Goal: Task Accomplishment & Management: Use online tool/utility

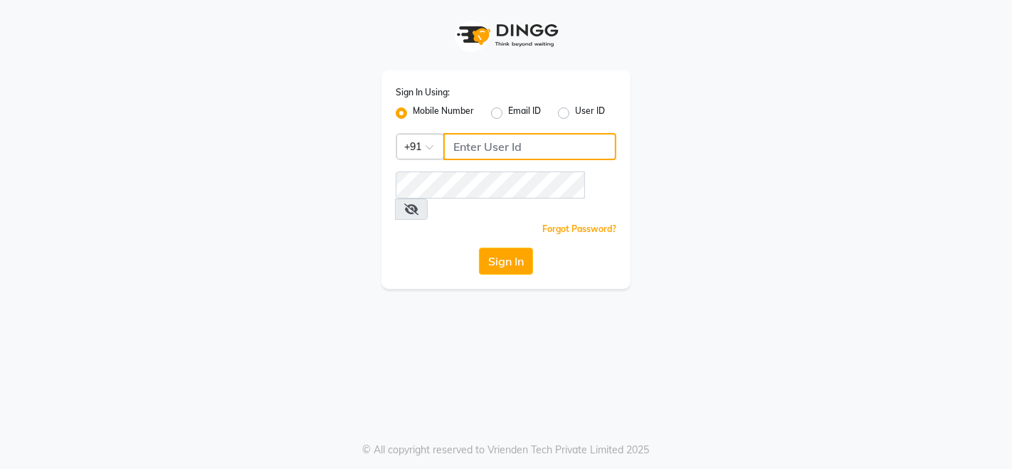
drag, startPoint x: 511, startPoint y: 154, endPoint x: 505, endPoint y: 150, distance: 7.7
click at [510, 154] on input "Username" at bounding box center [529, 146] width 173 height 27
type input "9136367096"
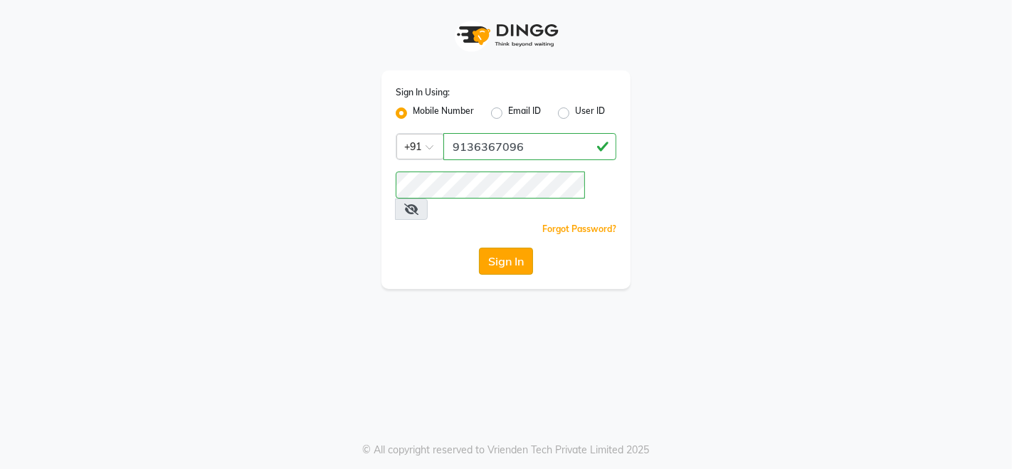
click at [499, 248] on button "Sign In" at bounding box center [506, 261] width 54 height 27
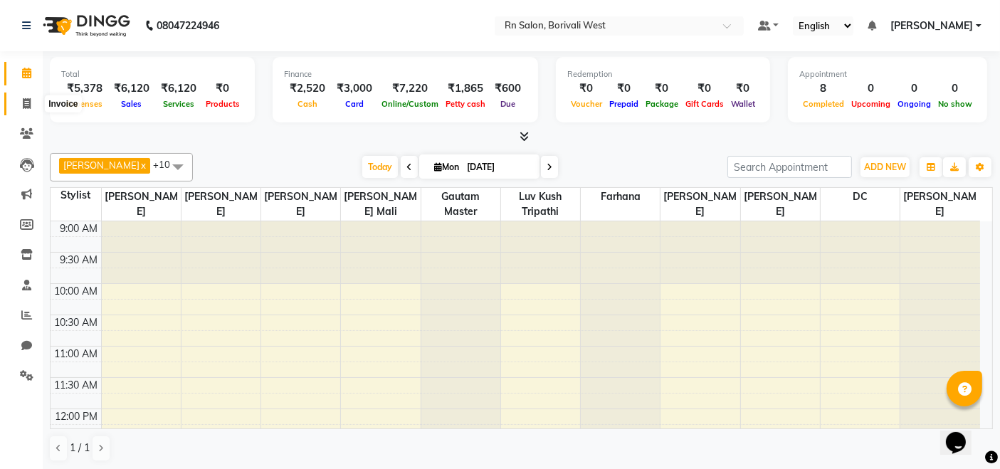
click at [23, 100] on icon at bounding box center [27, 103] width 8 height 11
select select "8515"
select select "service"
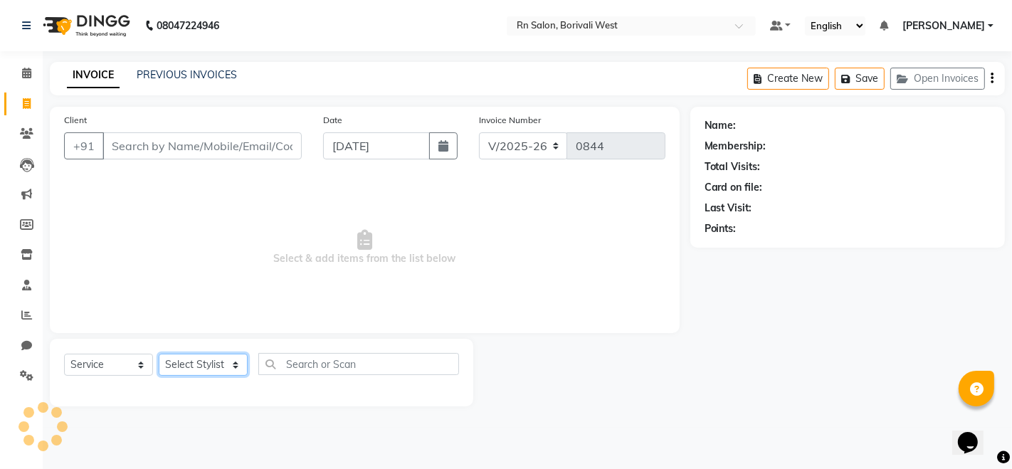
drag, startPoint x: 215, startPoint y: 368, endPoint x: 215, endPoint y: 344, distance: 24.2
click at [215, 368] on select "Select Stylist" at bounding box center [203, 365] width 89 height 22
select select "88164"
click at [159, 354] on select "Select Stylist Arpita Deshmukh Beena jaiswar DC Deepak Parbat Farhana Gautam ma…" at bounding box center [203, 365] width 89 height 22
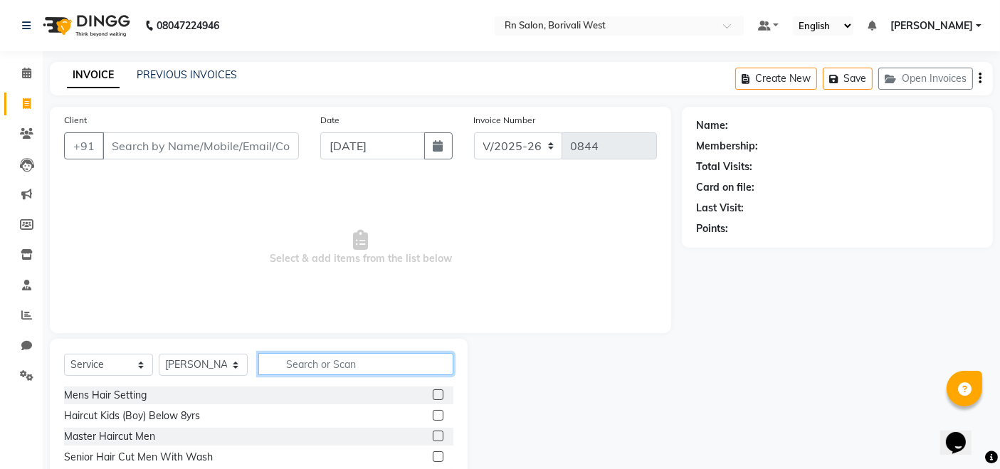
click at [320, 364] on input "text" at bounding box center [355, 364] width 195 height 22
type input "skin"
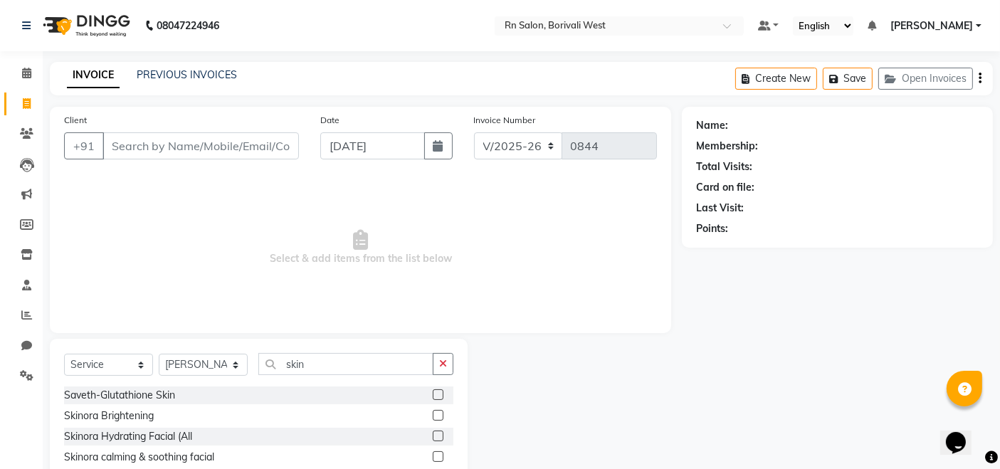
click at [435, 433] on label at bounding box center [438, 436] width 11 height 11
click at [435, 433] on input "checkbox" at bounding box center [437, 436] width 9 height 9
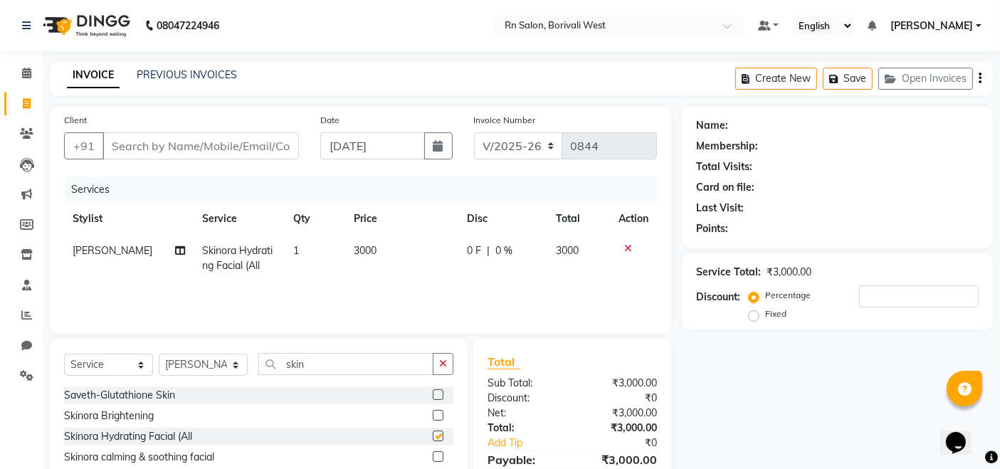
checkbox input "false"
click at [221, 143] on input "Client" at bounding box center [200, 145] width 196 height 27
type input "9"
type input "0"
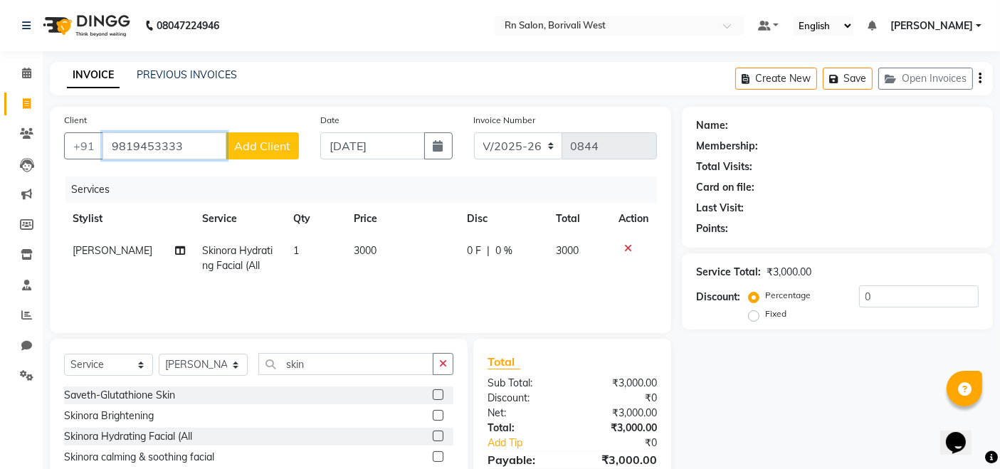
type input "9819453333"
click at [252, 143] on span "Add Client" at bounding box center [262, 146] width 56 height 14
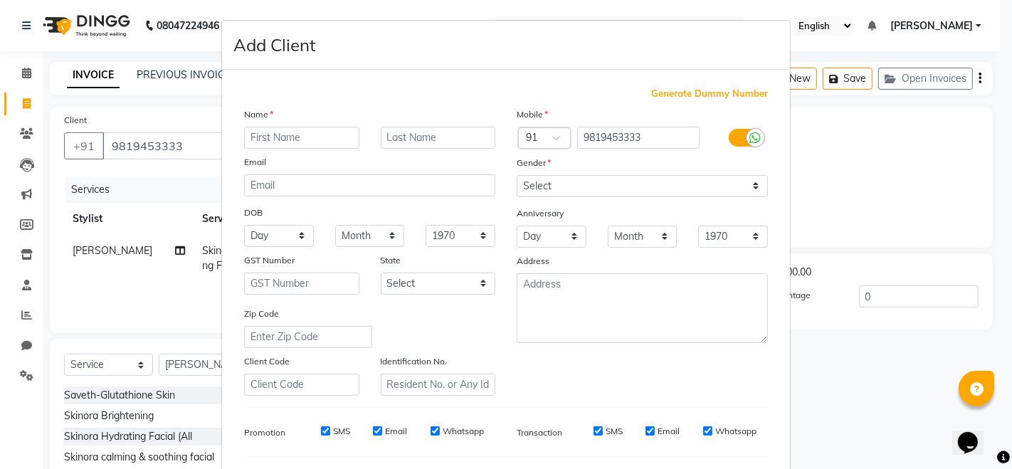
click at [279, 143] on input "text" at bounding box center [301, 138] width 115 height 22
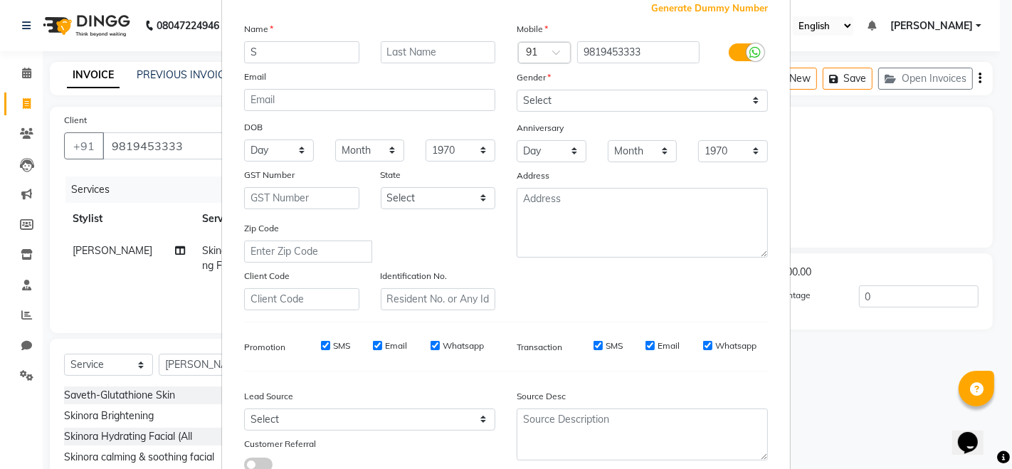
scroll to position [186, 0]
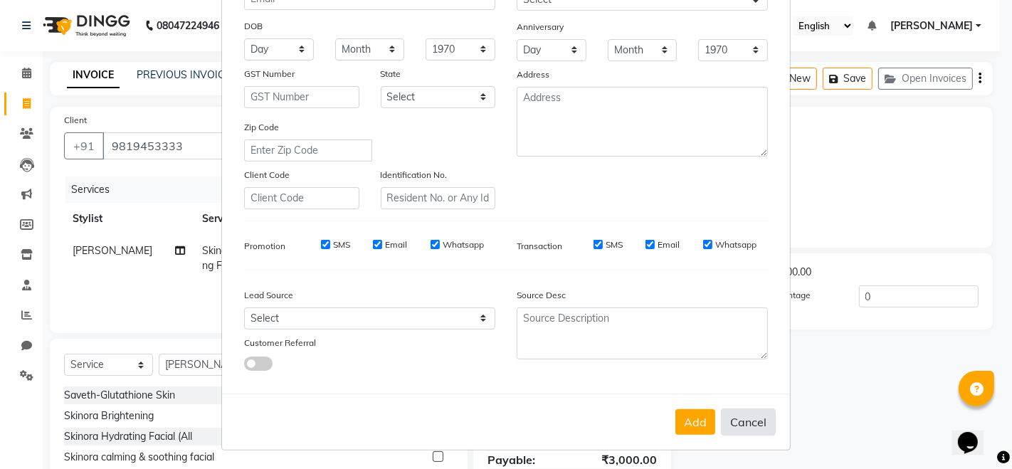
type input "S"
click at [729, 416] on button "Cancel" at bounding box center [748, 422] width 55 height 27
select select
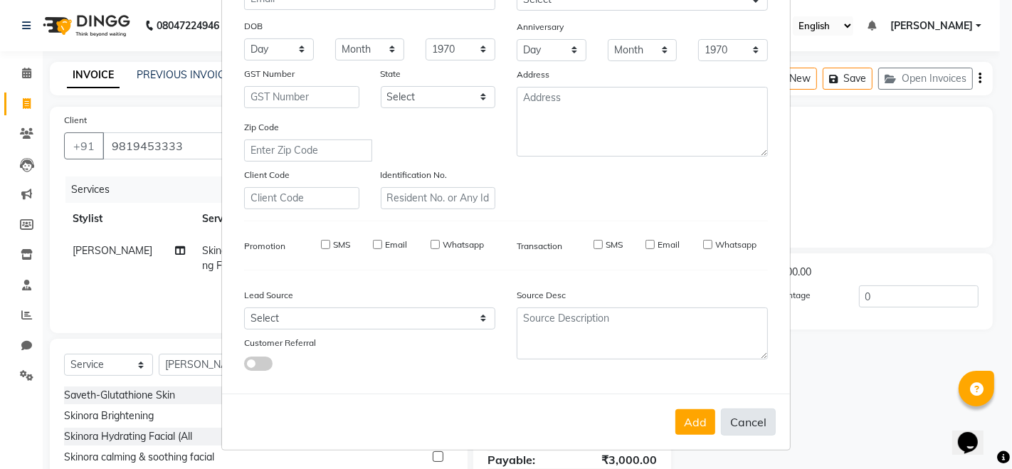
select select
checkbox input "false"
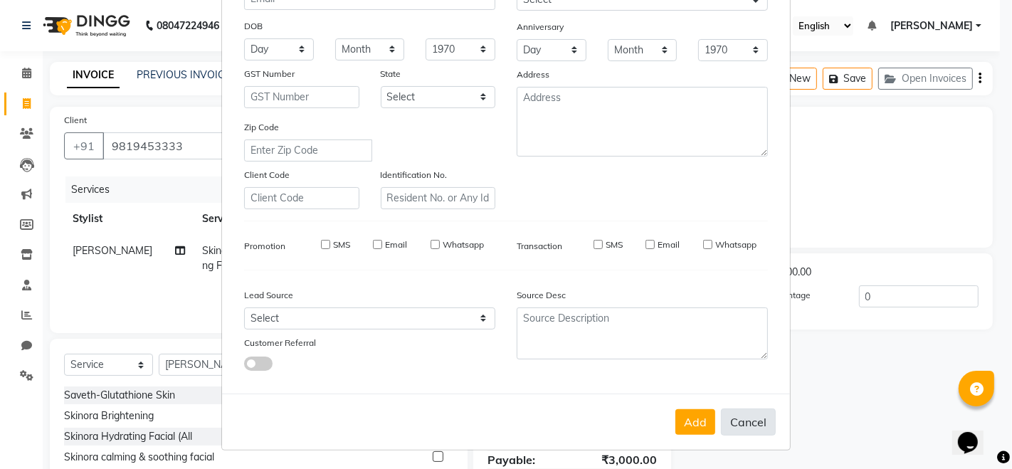
checkbox input "false"
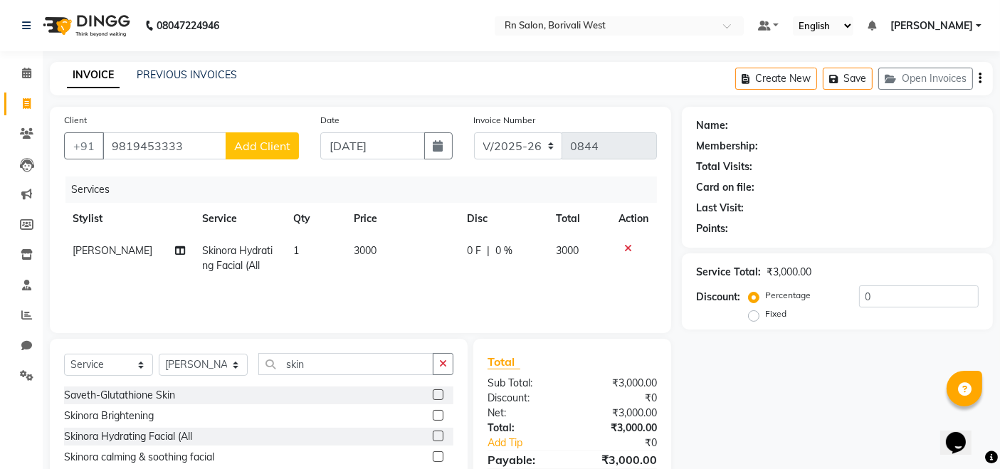
click at [263, 149] on span "Add Client" at bounding box center [262, 146] width 56 height 14
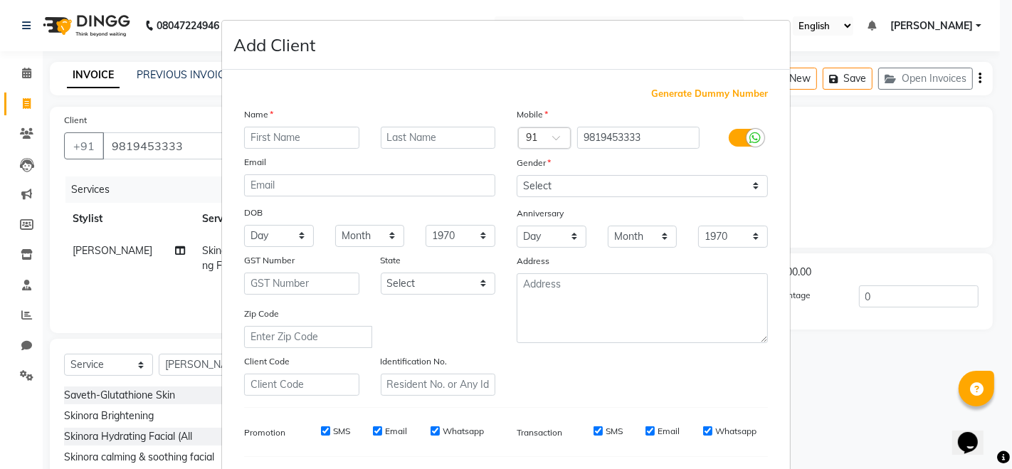
click at [331, 139] on input "text" at bounding box center [301, 138] width 115 height 22
type input "SHALIN"
click at [404, 112] on div "Name" at bounding box center [369, 117] width 273 height 20
click at [414, 135] on input "text" at bounding box center [438, 138] width 115 height 22
type input "MEHTA"
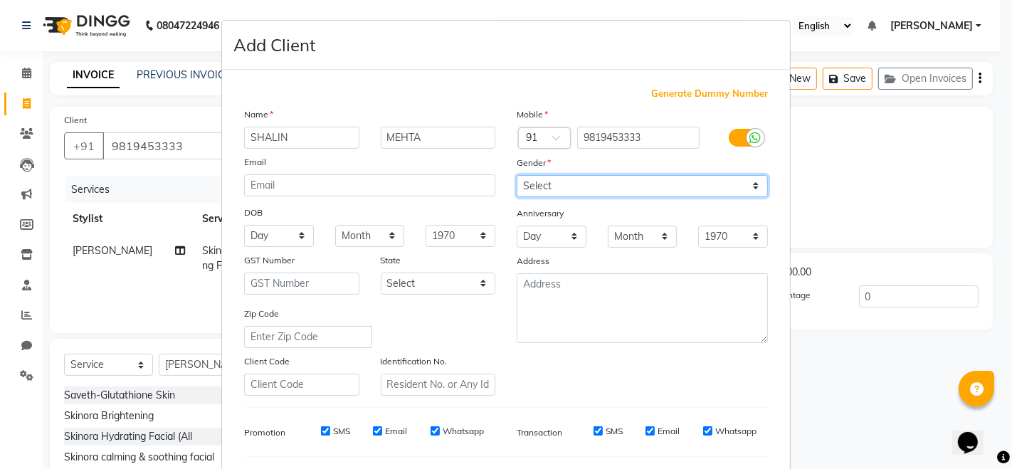
click at [568, 178] on select "Select Male Female Other Prefer Not To Say" at bounding box center [642, 186] width 251 height 22
select select "female"
click at [517, 175] on select "Select Male Female Other Prefer Not To Say" at bounding box center [642, 186] width 251 height 22
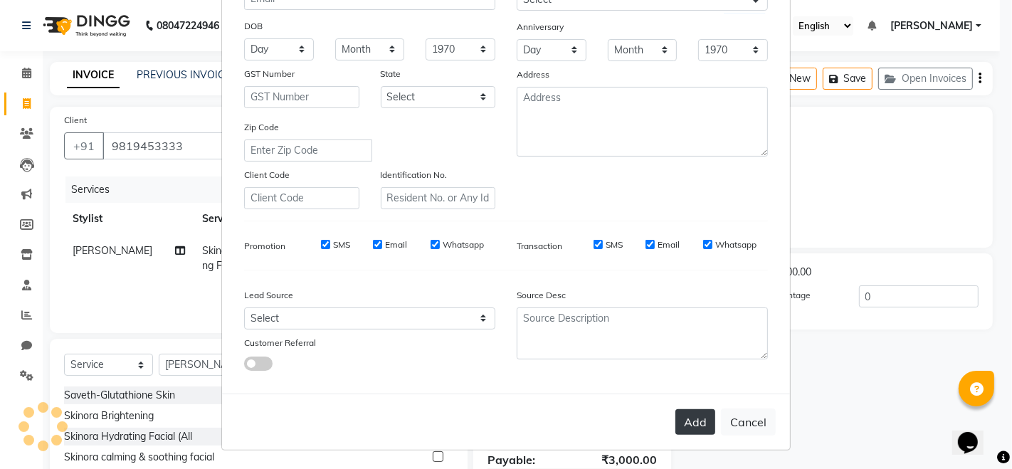
click at [675, 416] on button "Add" at bounding box center [695, 422] width 40 height 26
select select
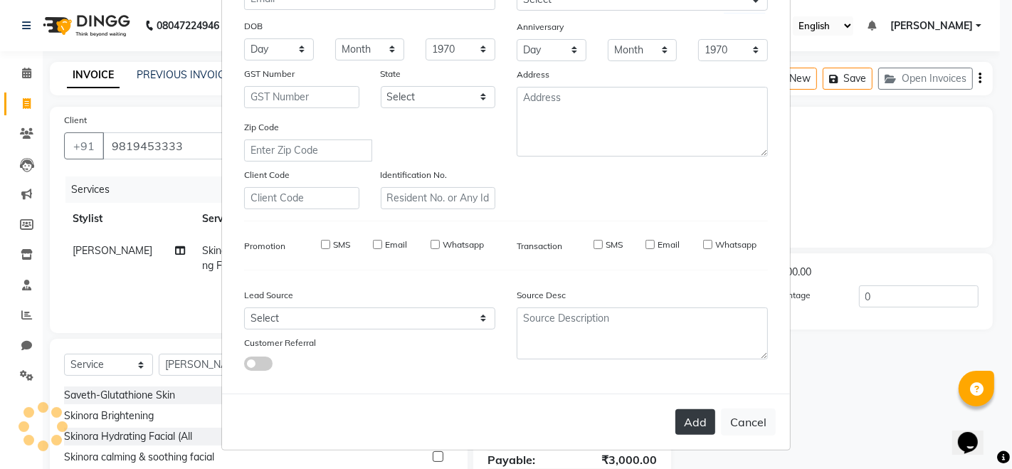
select select
checkbox input "false"
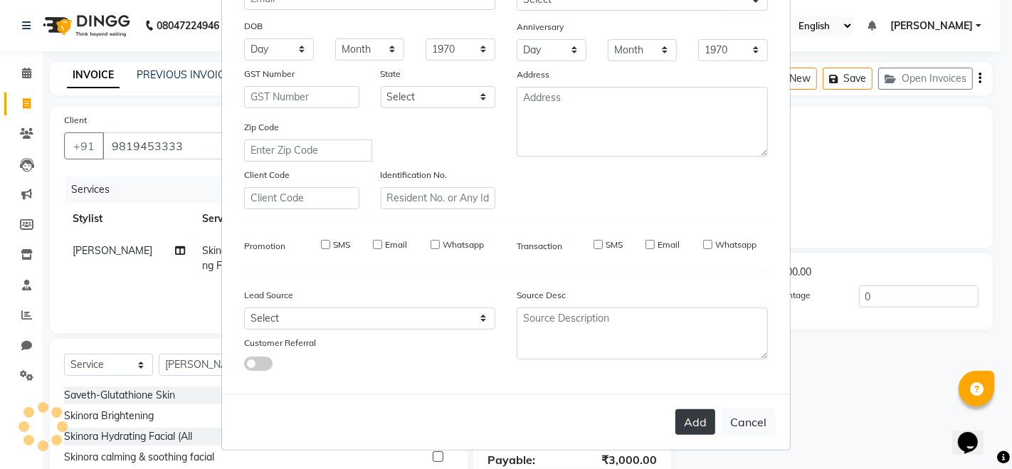
checkbox input "false"
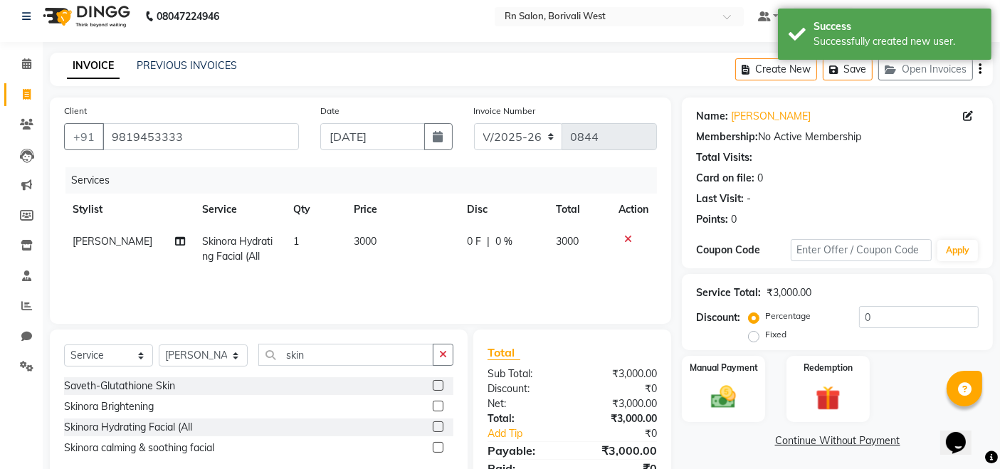
scroll to position [69, 0]
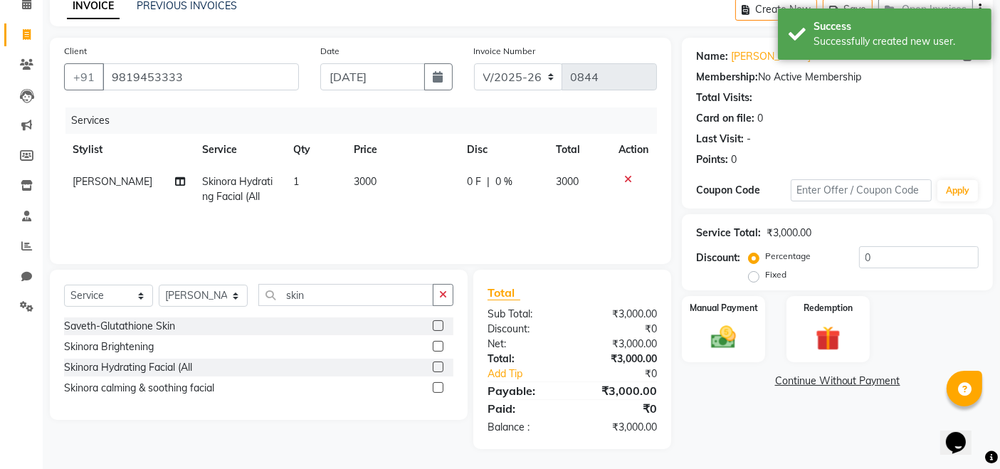
click at [443, 363] on label at bounding box center [438, 367] width 11 height 11
click at [442, 363] on input "checkbox" at bounding box center [437, 367] width 9 height 9
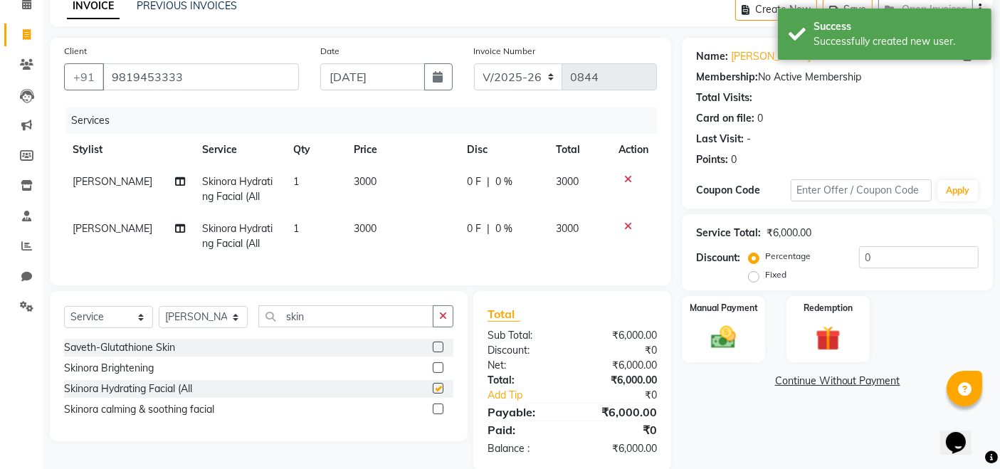
checkbox input "false"
click at [437, 414] on label at bounding box center [438, 409] width 11 height 11
click at [437, 414] on input "checkbox" at bounding box center [437, 409] width 9 height 9
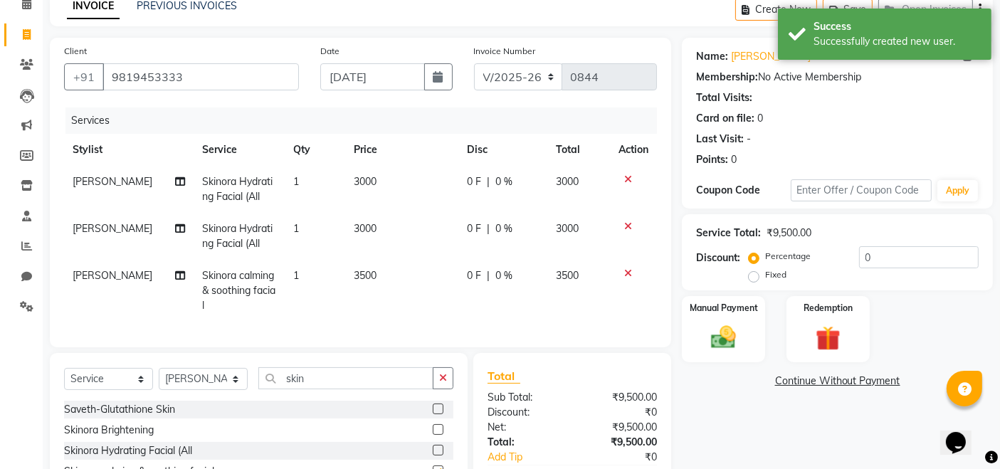
checkbox input "false"
click at [630, 181] on icon at bounding box center [628, 179] width 8 height 10
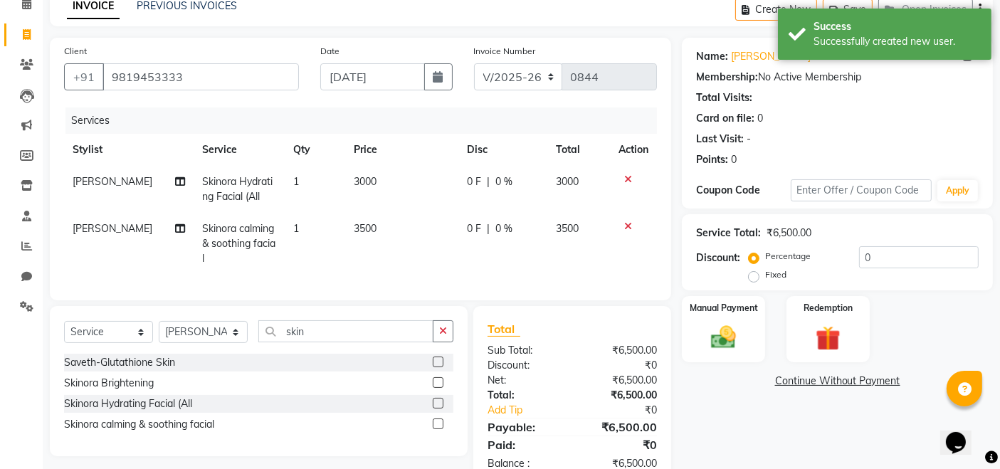
click at [626, 179] on icon at bounding box center [628, 179] width 8 height 10
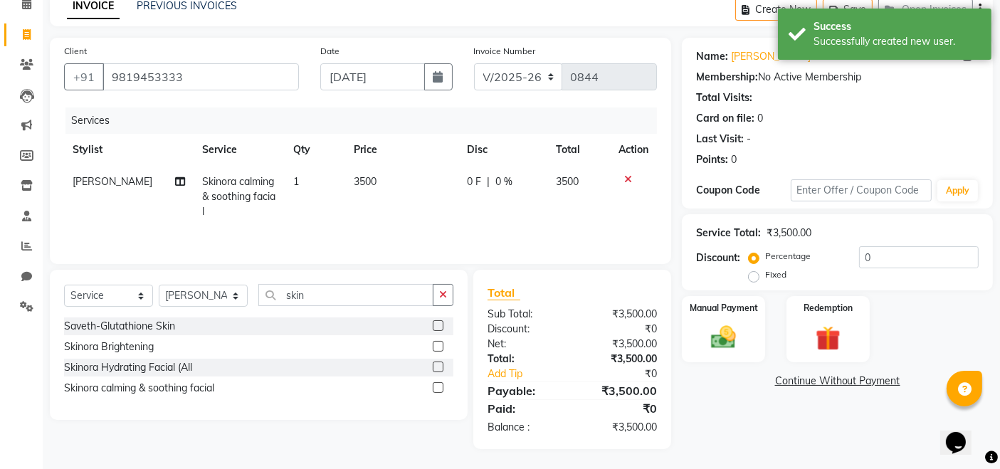
click at [885, 269] on div "Percentage Fixed 0" at bounding box center [865, 265] width 227 height 38
click at [885, 261] on input "0" at bounding box center [919, 257] width 120 height 22
type input "20"
click at [752, 443] on div "Name: Shalin Mehta Membership: No Active Membership Total Visits: Card on file:…" at bounding box center [843, 243] width 322 height 411
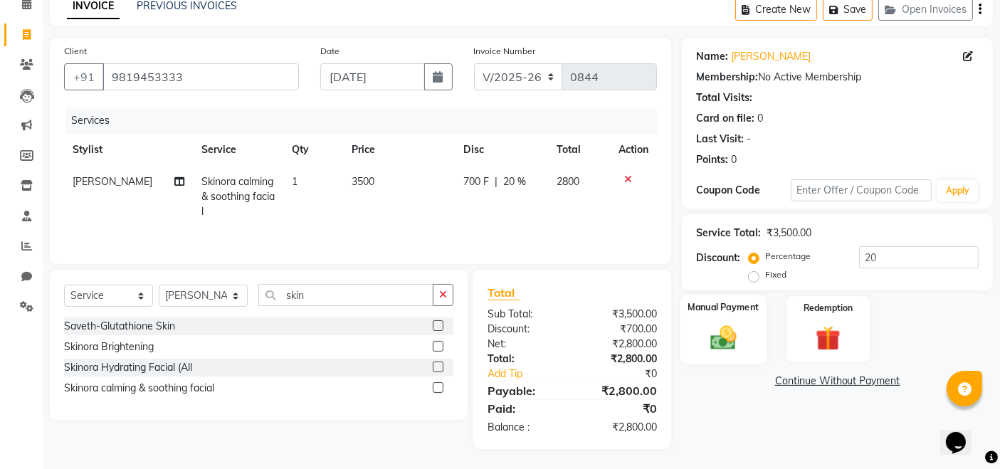
click at [711, 334] on img at bounding box center [723, 337] width 43 height 30
click at [875, 384] on span "CASH" at bounding box center [879, 382] width 31 height 16
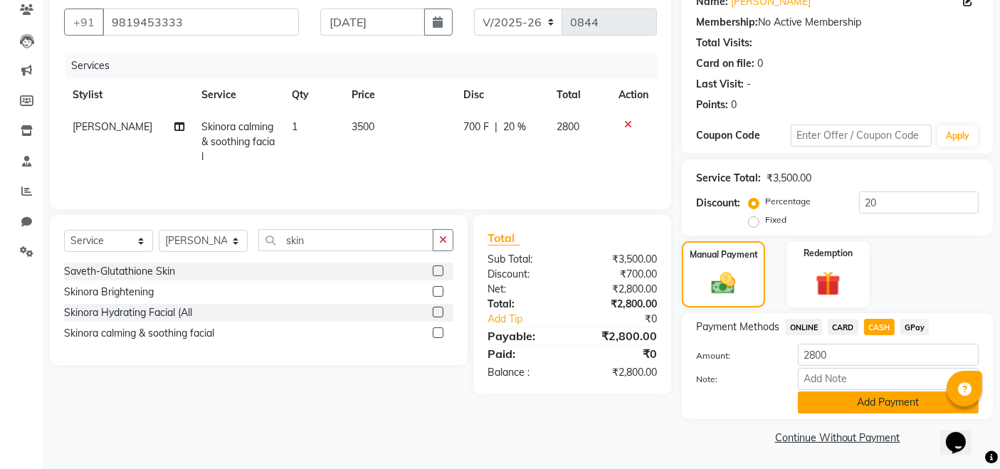
click at [865, 397] on button "Add Payment" at bounding box center [888, 402] width 181 height 22
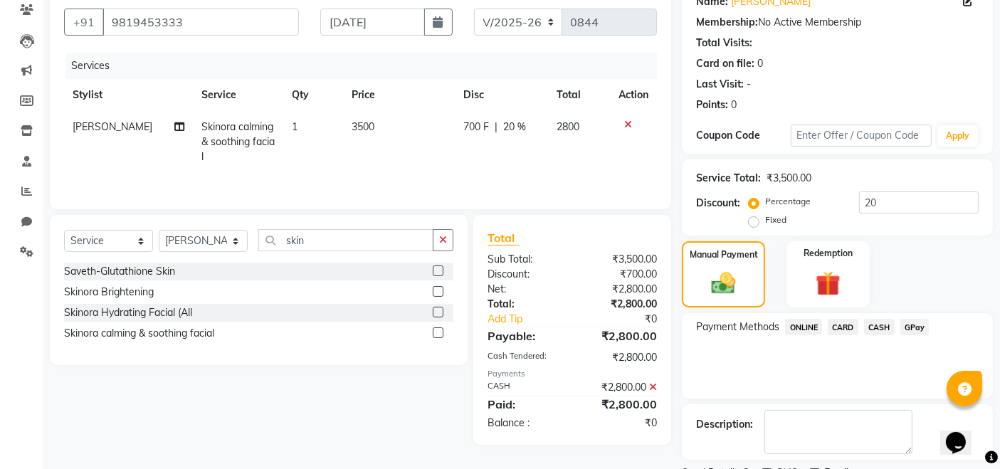
scroll to position [183, 0]
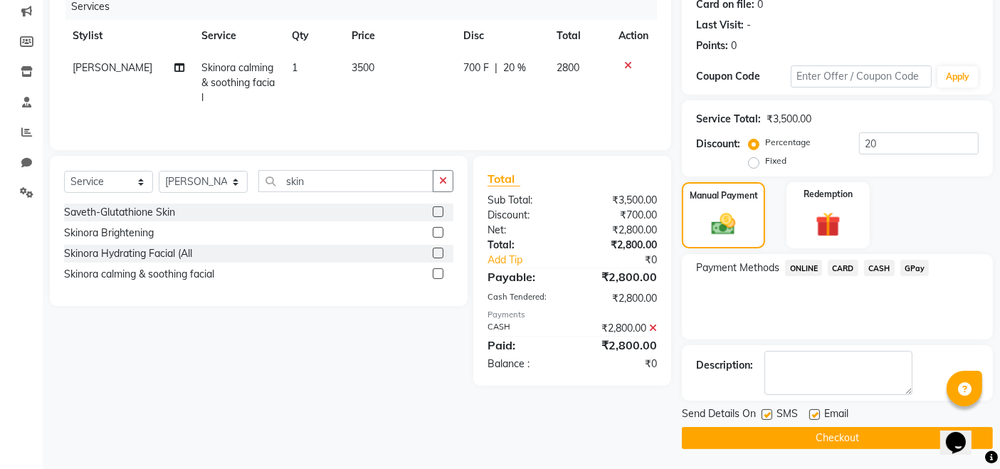
click at [813, 413] on label at bounding box center [814, 414] width 11 height 11
click at [813, 413] on input "checkbox" at bounding box center [813, 415] width 9 height 9
checkbox input "false"
click at [783, 438] on button "Checkout" at bounding box center [837, 438] width 311 height 22
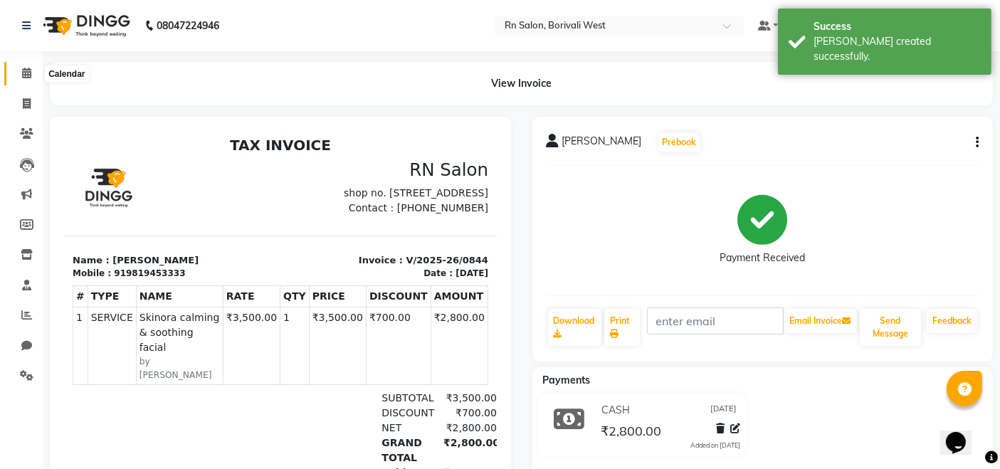
click at [33, 68] on span at bounding box center [26, 73] width 25 height 16
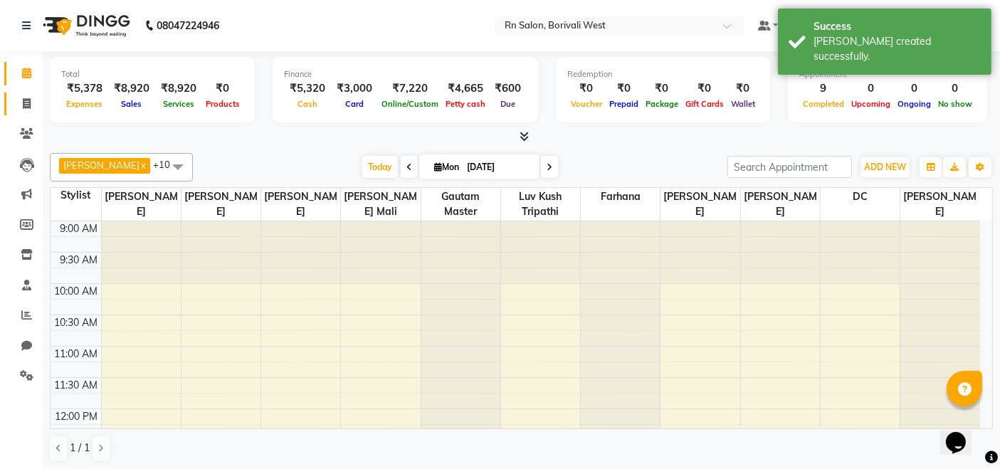
click at [29, 115] on link "Invoice" at bounding box center [21, 104] width 34 height 23
select select "8515"
select select "service"
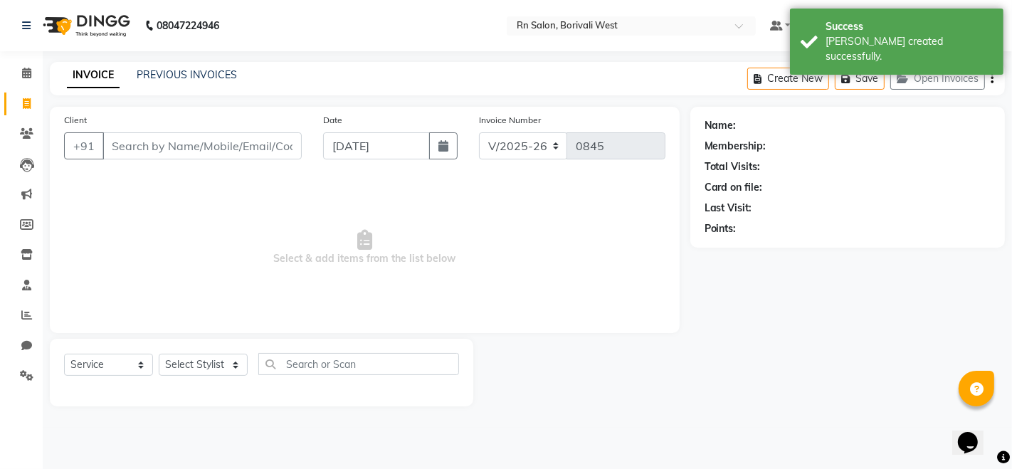
click at [233, 145] on input "Client" at bounding box center [201, 145] width 199 height 27
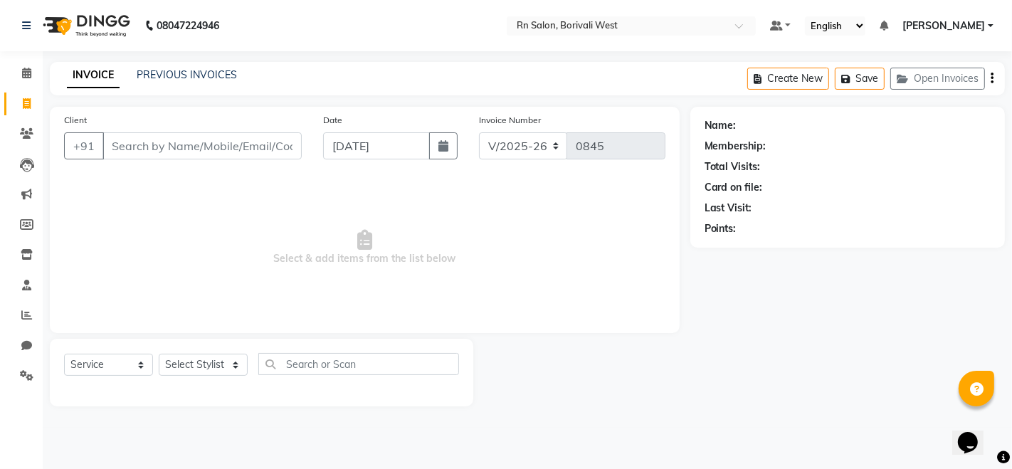
click at [167, 83] on div "INVOICE PREVIOUS INVOICES" at bounding box center [152, 76] width 204 height 16
click at [23, 75] on icon at bounding box center [26, 73] width 9 height 11
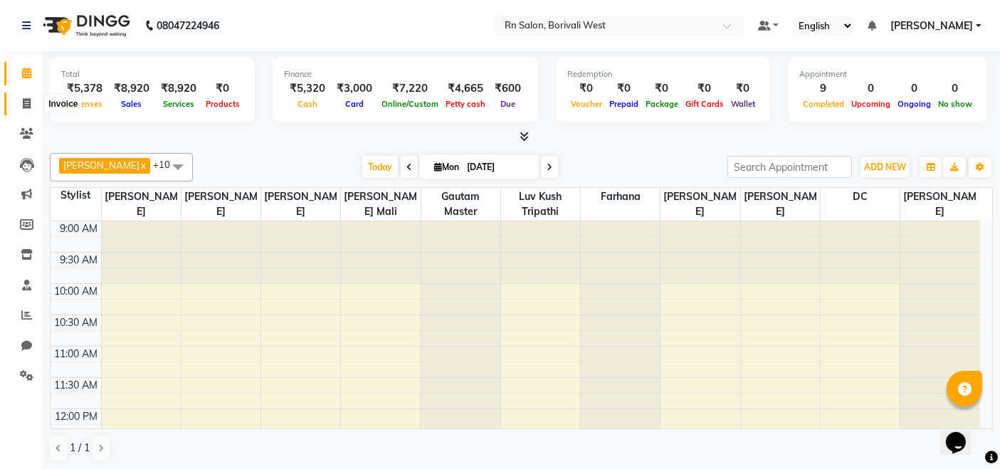
click at [23, 105] on icon at bounding box center [27, 103] width 8 height 11
select select "8515"
select select "service"
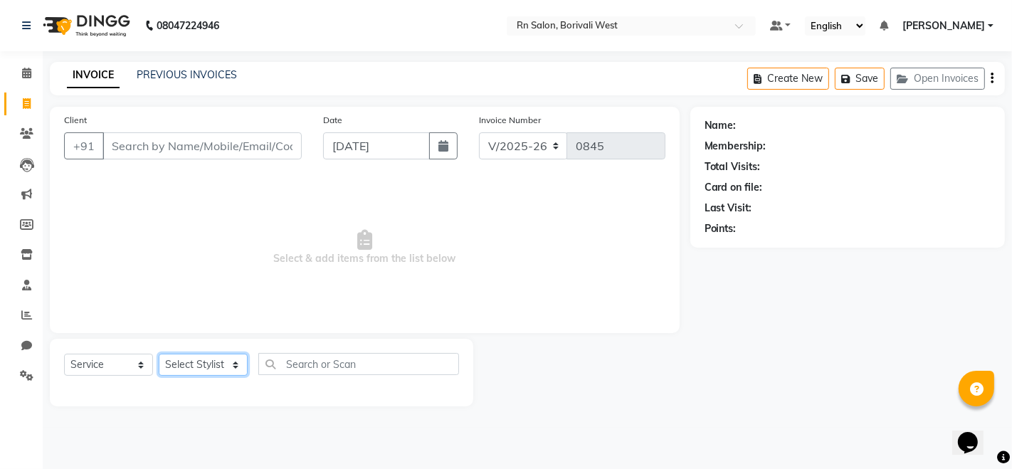
click at [239, 364] on select "Select Stylist Arpita Deshmukh Beena jaiswar DC Deepak Parbat Farhana Gautam ma…" at bounding box center [203, 365] width 89 height 22
click at [357, 420] on main "INVOICE PREVIOUS INVOICES Create New Save Open Invoices Client +91 Date 01-09-2…" at bounding box center [527, 245] width 969 height 366
click at [152, 79] on link "PREVIOUS INVOICES" at bounding box center [187, 74] width 100 height 13
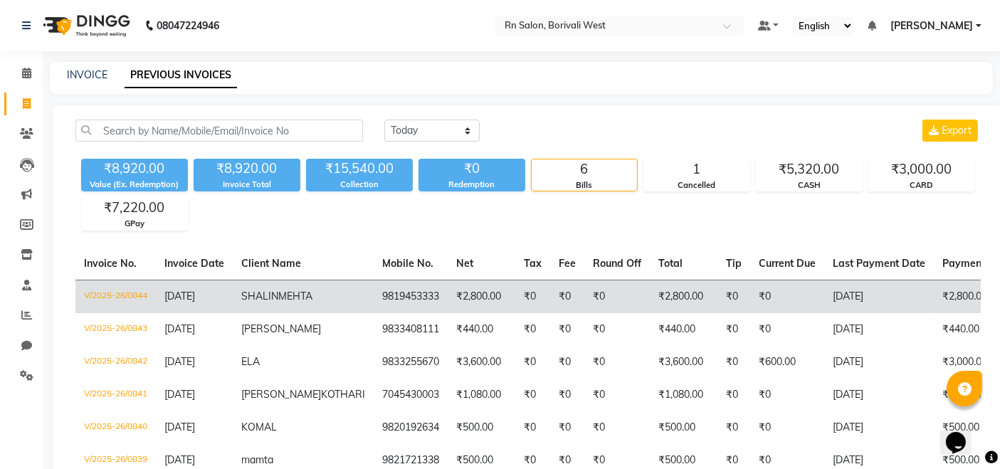
scroll to position [79, 0]
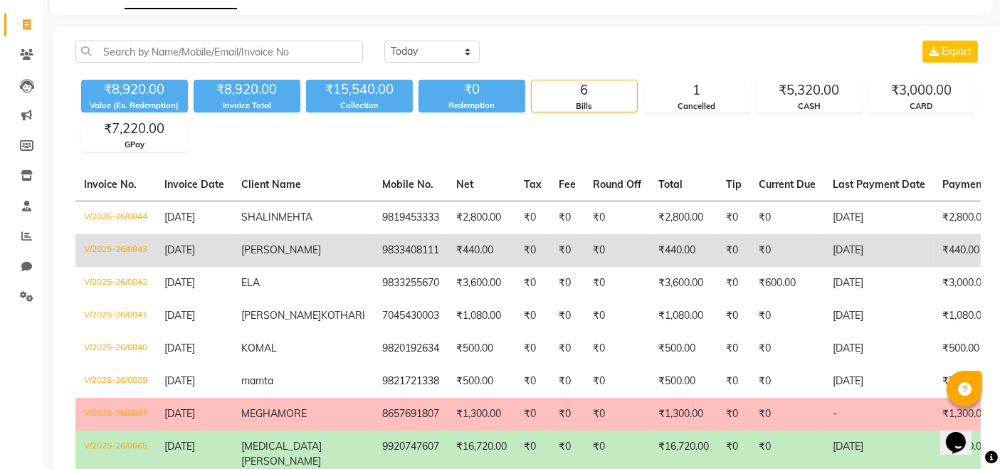
click at [448, 265] on td "₹440.00" at bounding box center [482, 250] width 68 height 33
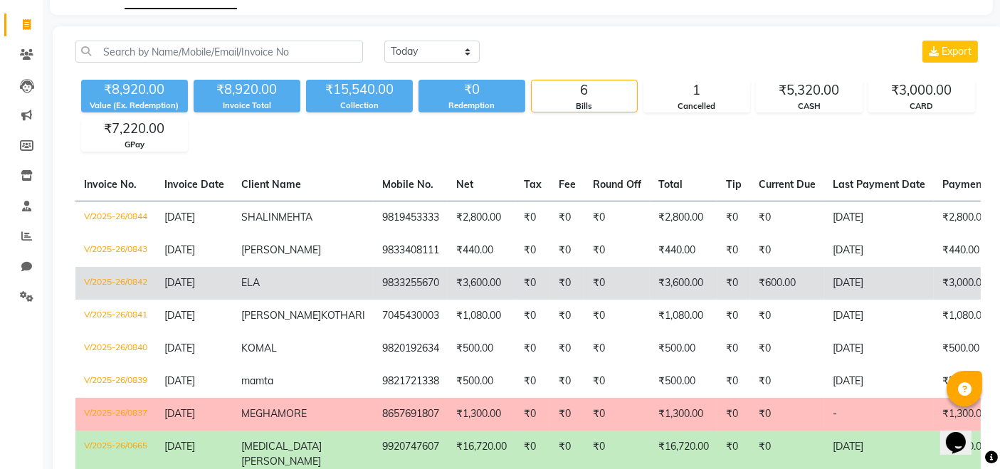
click at [374, 300] on td "9833255670" at bounding box center [411, 283] width 74 height 33
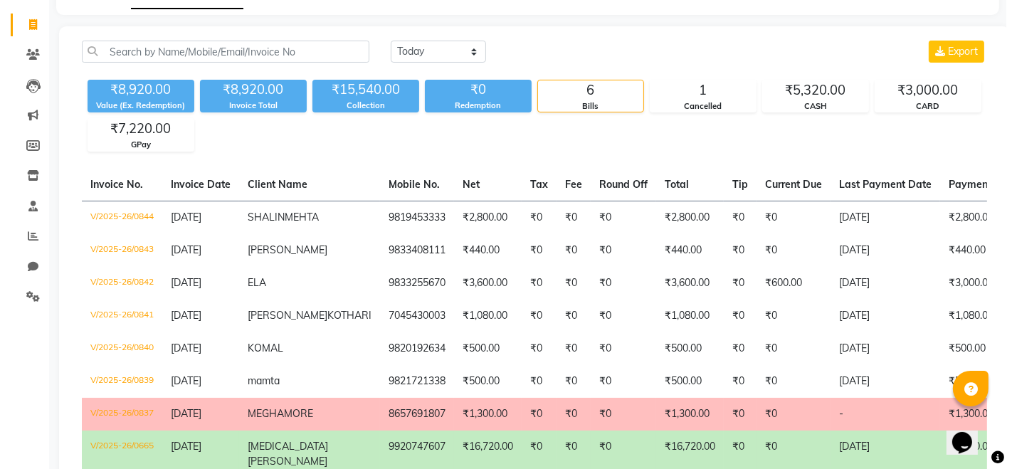
scroll to position [0, 0]
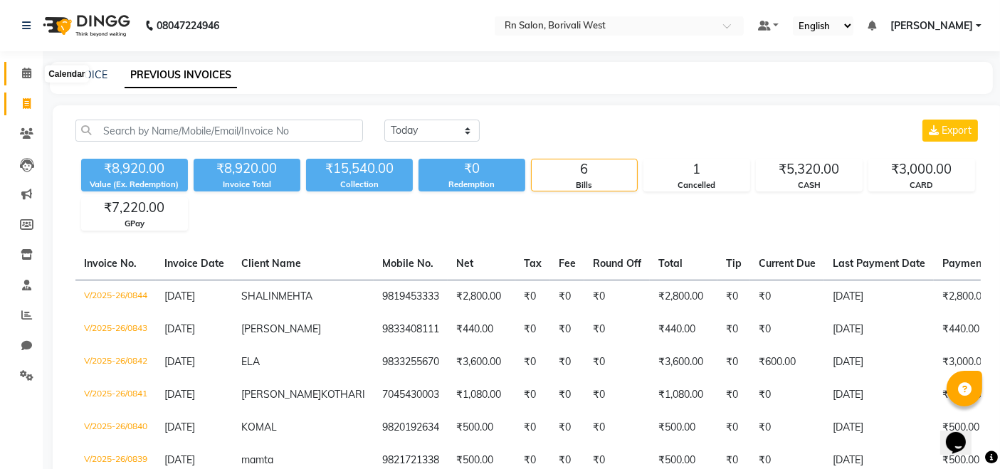
click at [27, 68] on icon at bounding box center [26, 73] width 9 height 11
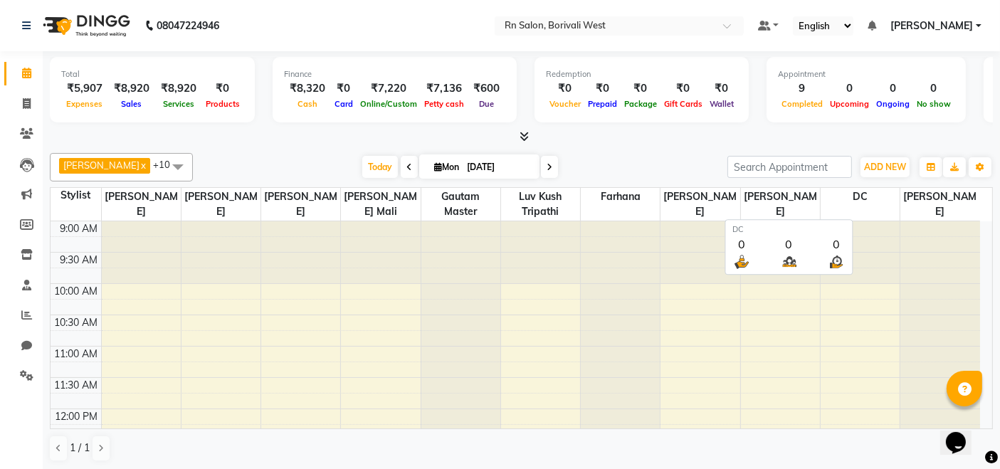
click at [892, 188] on span "DC" at bounding box center [860, 197] width 79 height 18
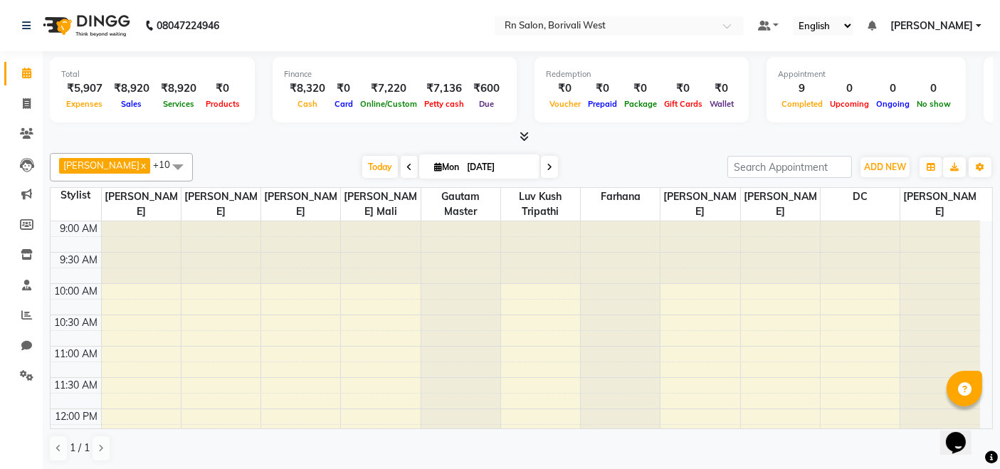
click at [882, 156] on div "ADD NEW Toggle Dropdown Add Appointment Add Invoice Add Expense Add Attendance …" at bounding box center [885, 167] width 52 height 23
click at [884, 164] on span "ADD NEW" at bounding box center [885, 167] width 42 height 11
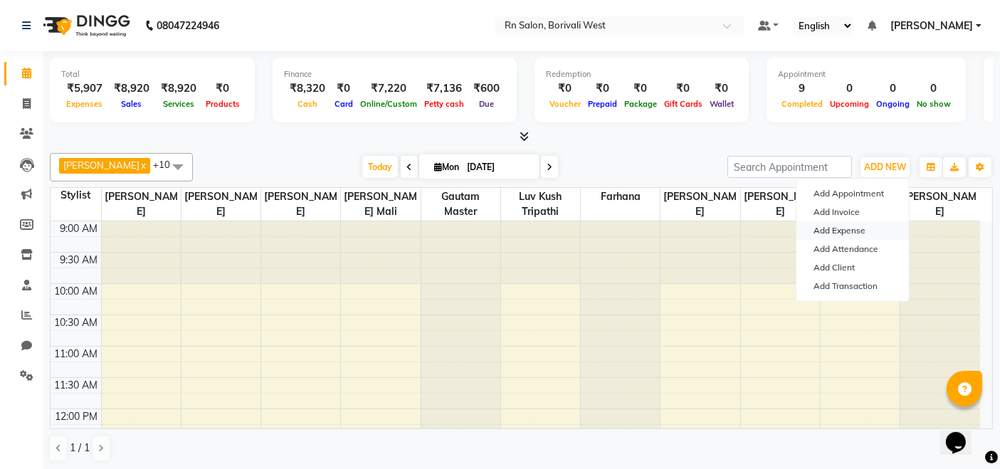
click at [816, 227] on link "Add Expense" at bounding box center [852, 230] width 112 height 19
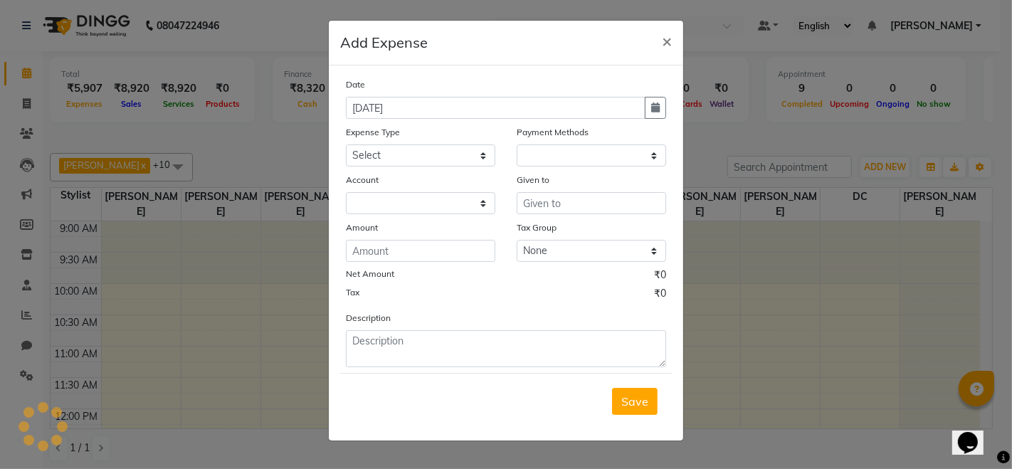
select select "1"
select select "7703"
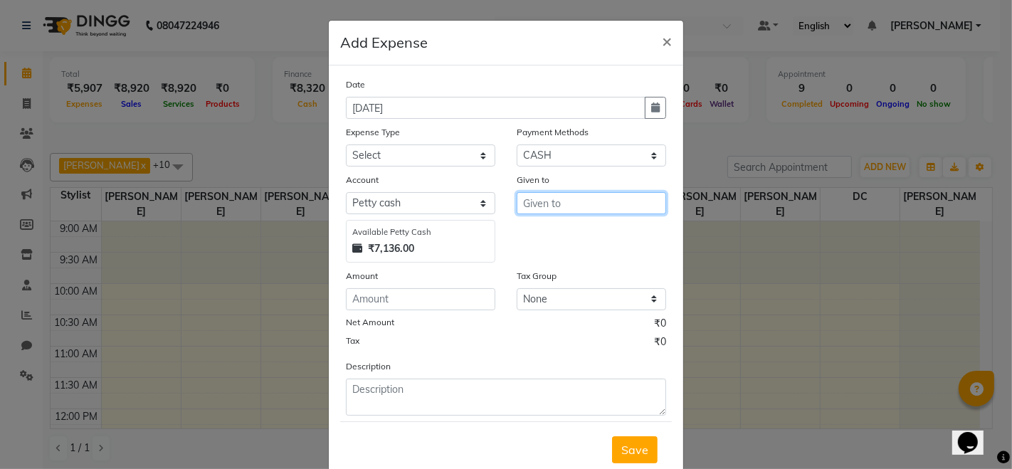
click at [549, 208] on input "text" at bounding box center [591, 203] width 149 height 22
click at [553, 202] on input "text" at bounding box center [591, 203] width 149 height 22
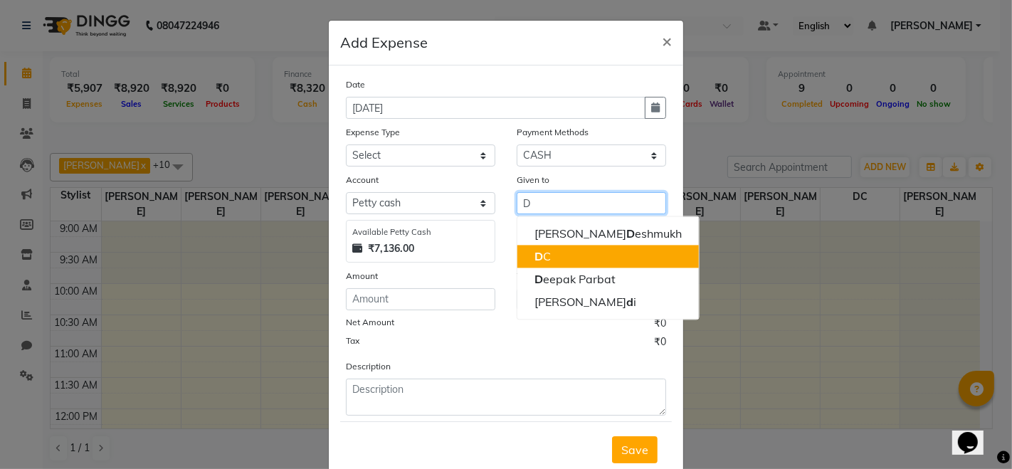
click at [563, 251] on button "D C" at bounding box center [607, 256] width 181 height 23
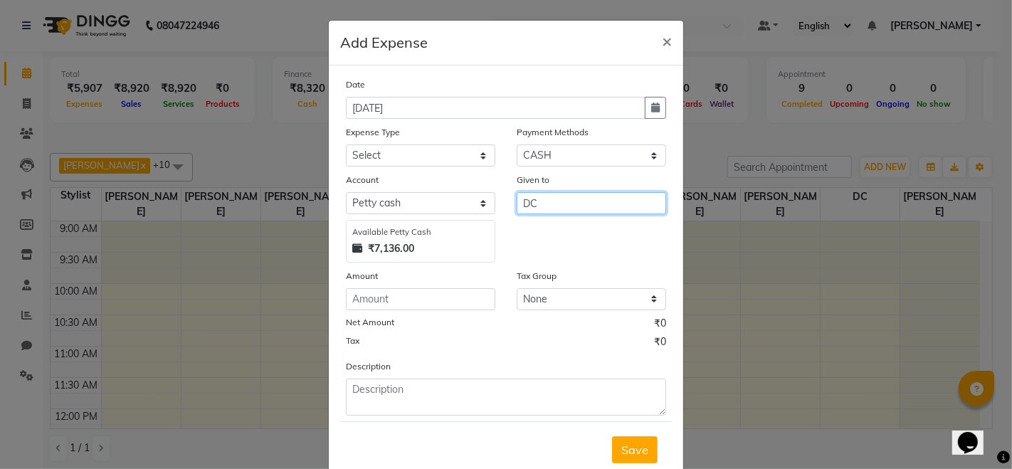
type input "DC"
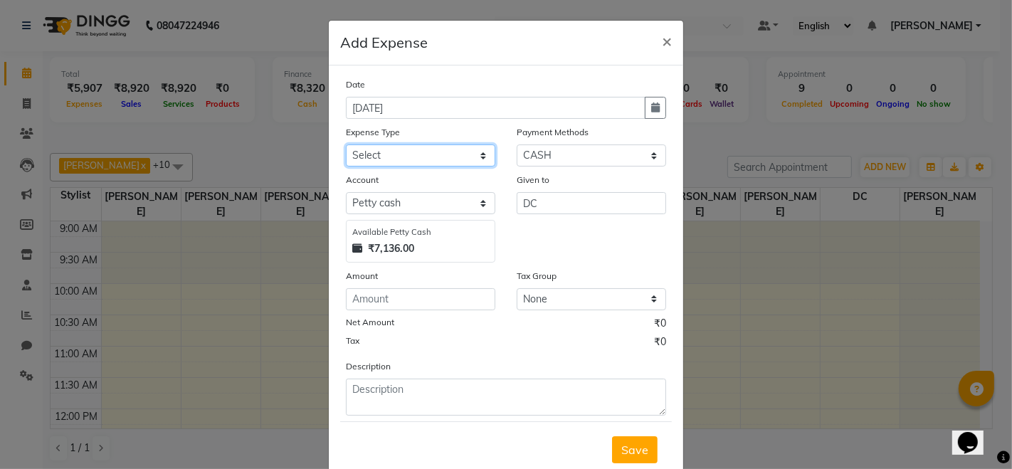
click at [429, 162] on select "Select Advance Salary Bank charges Cash transfer to hub Membership MILK Miscell…" at bounding box center [420, 155] width 149 height 22
select select "24215"
click at [346, 144] on select "Select Advance Salary Bank charges Cash transfer to hub Membership MILK Miscell…" at bounding box center [420, 155] width 149 height 22
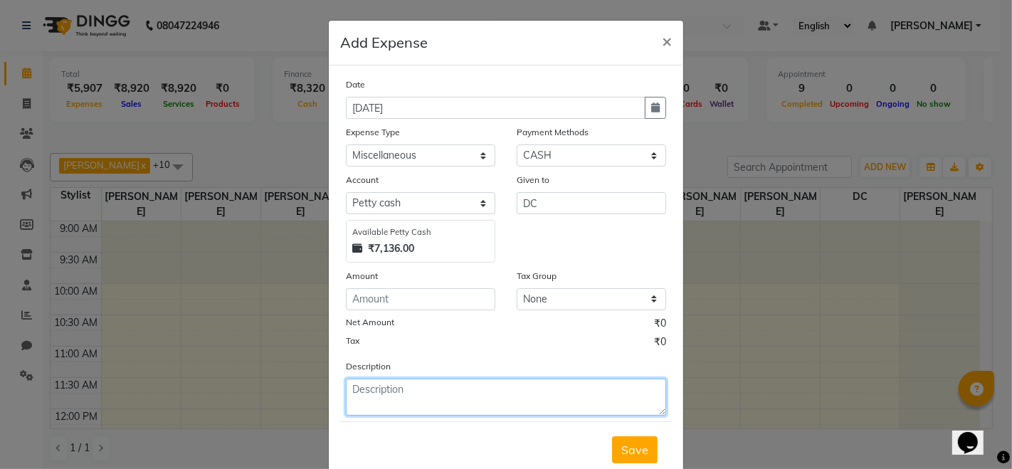
click at [408, 401] on textarea at bounding box center [506, 397] width 320 height 37
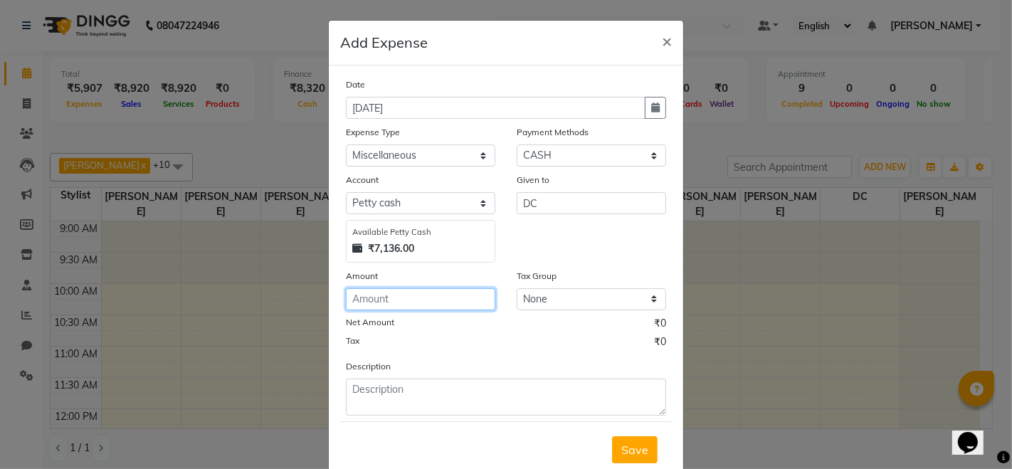
click at [396, 302] on input "number" at bounding box center [420, 299] width 149 height 22
type input "360"
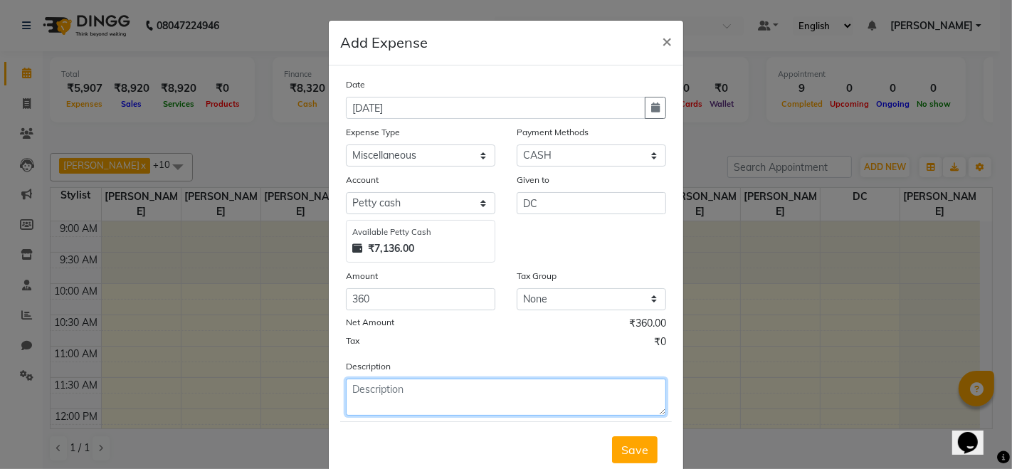
click at [407, 387] on textarea at bounding box center [506, 397] width 320 height 37
type textarea "DISPOSABLE CUP"
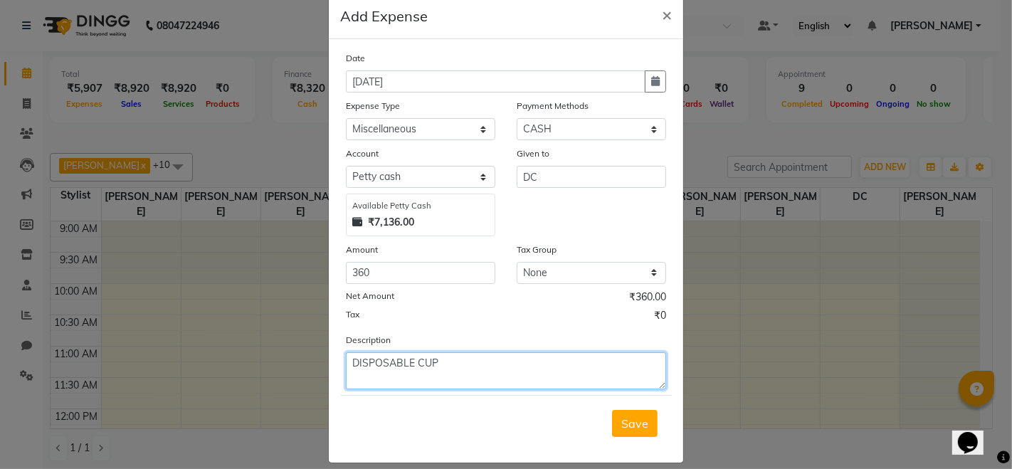
scroll to position [38, 0]
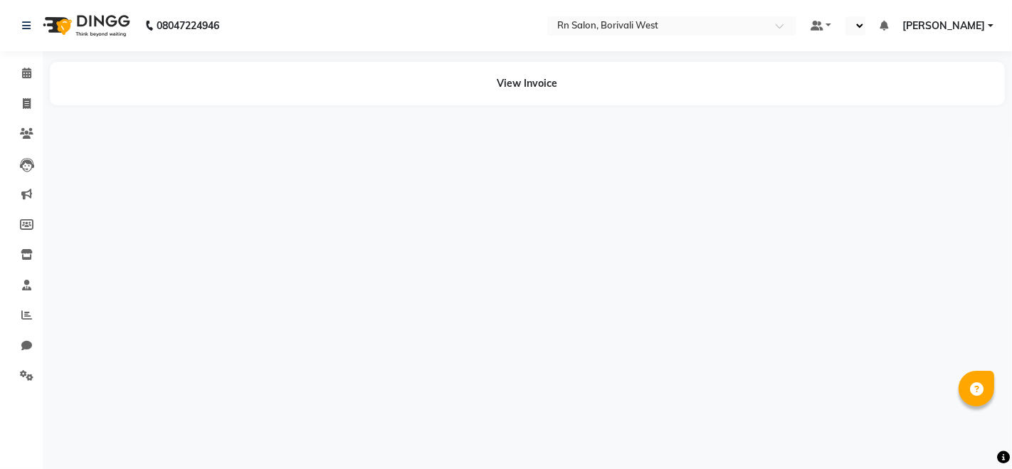
select select "en"
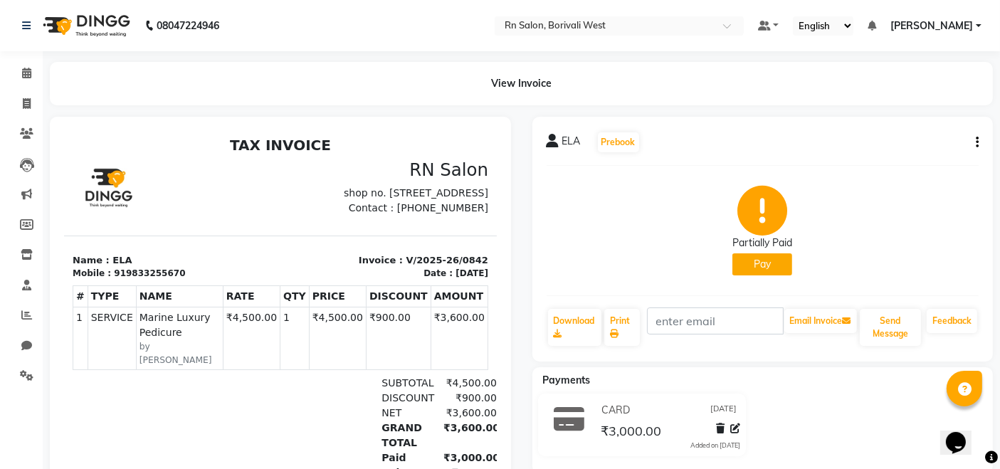
scroll to position [105, 0]
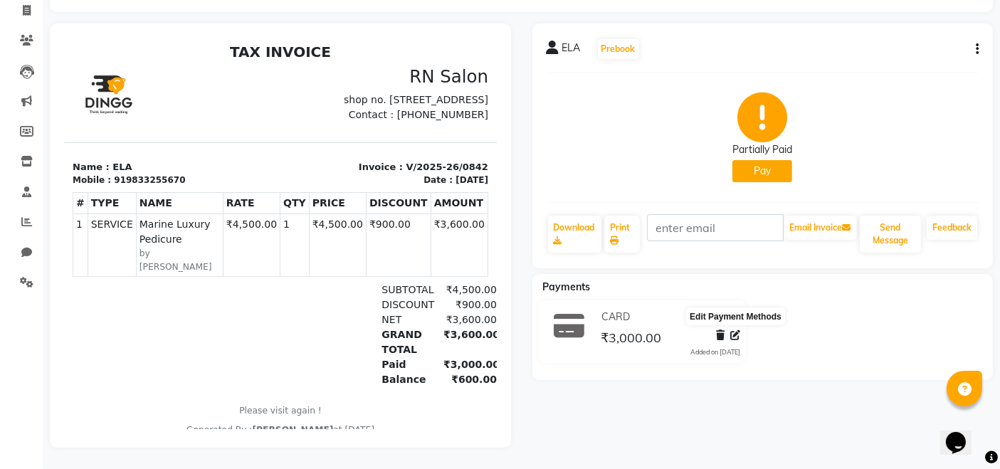
click at [736, 330] on icon at bounding box center [735, 335] width 10 height 10
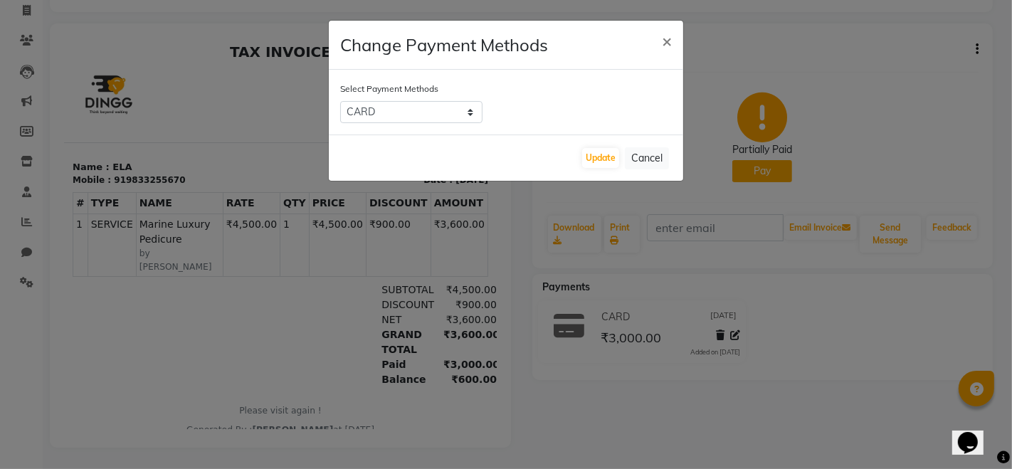
click at [459, 98] on div "Select Payment Methods ONLINE CARD CASH GPay" at bounding box center [506, 102] width 354 height 65
click at [463, 117] on select "ONLINE CARD CASH GPay" at bounding box center [411, 112] width 142 height 22
select select "1"
click at [340, 101] on select "ONLINE CARD CASH GPay" at bounding box center [411, 112] width 142 height 22
click at [604, 155] on button "Update" at bounding box center [600, 158] width 37 height 20
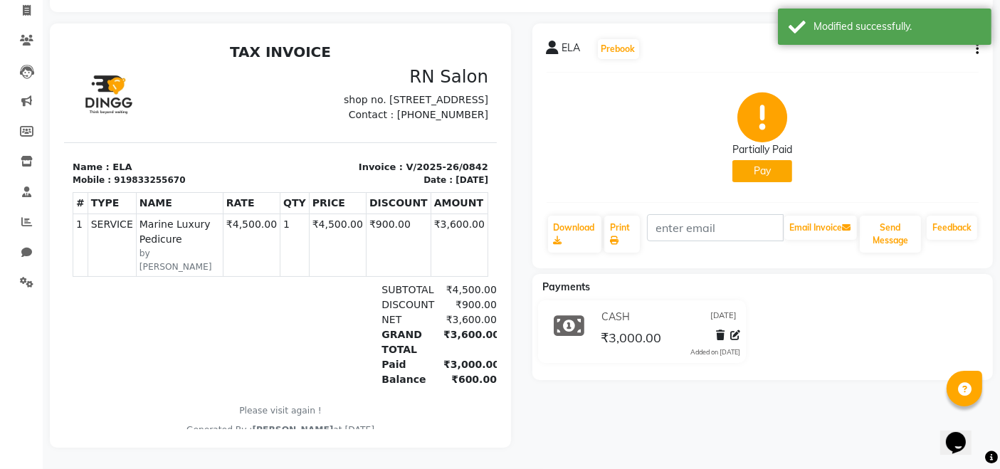
scroll to position [0, 0]
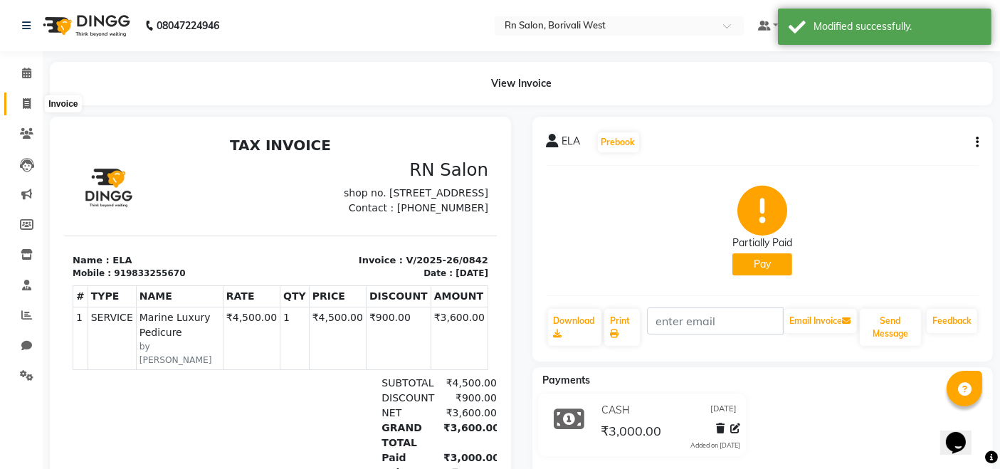
click at [23, 100] on icon at bounding box center [27, 103] width 8 height 11
select select "8515"
select select "service"
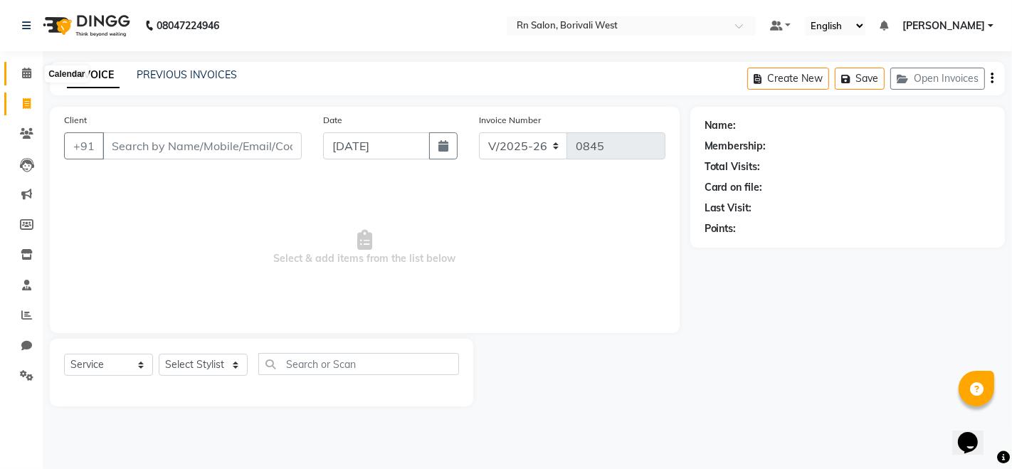
click at [22, 76] on icon at bounding box center [26, 73] width 9 height 11
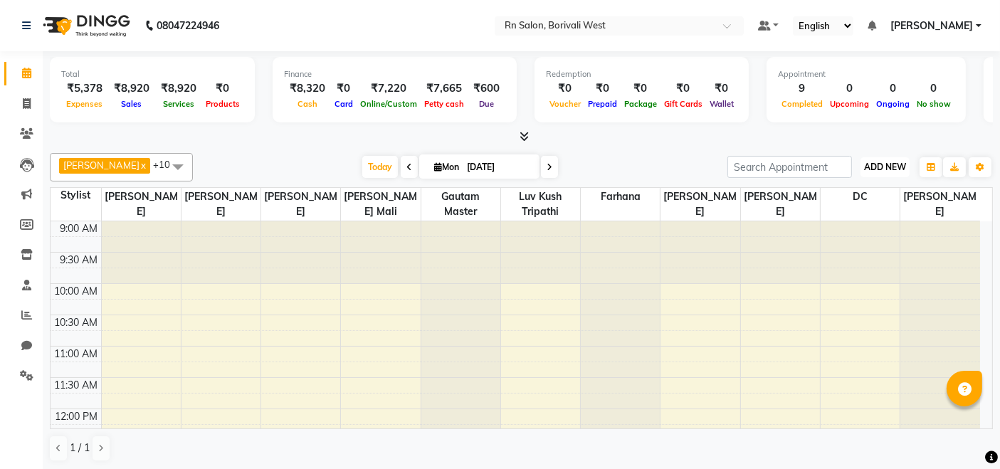
click at [876, 163] on span "ADD NEW" at bounding box center [885, 167] width 42 height 11
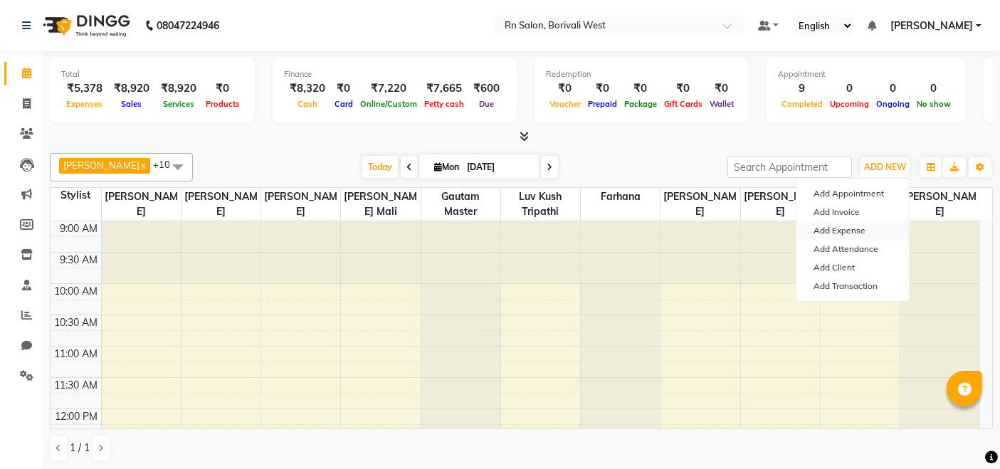
click at [850, 224] on link "Add Expense" at bounding box center [852, 230] width 112 height 19
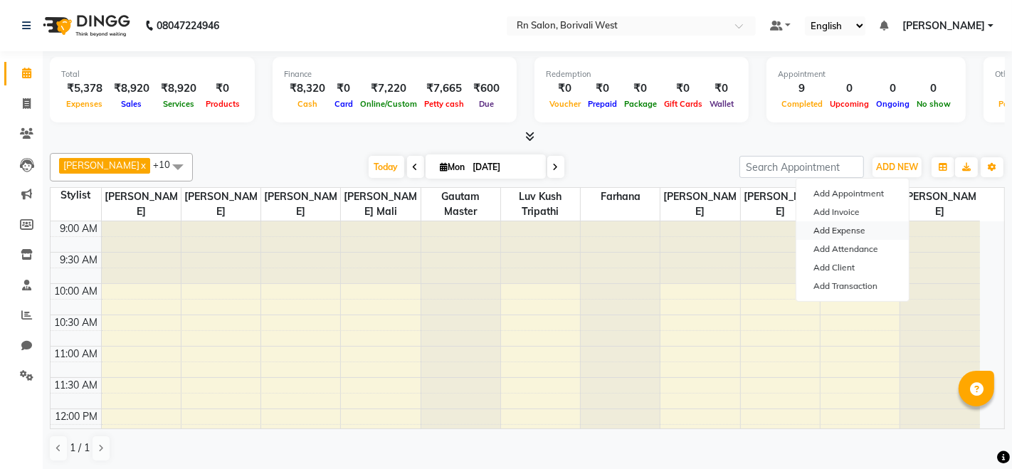
select select "1"
select select "7703"
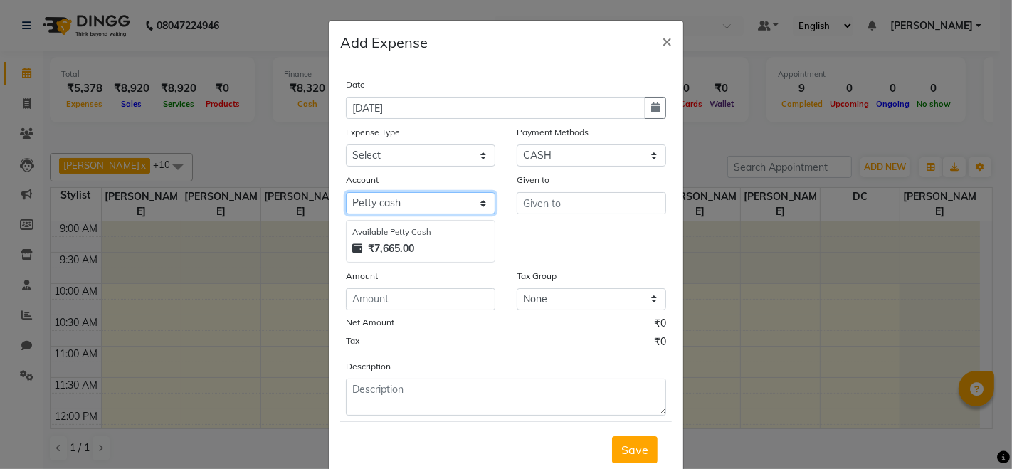
click at [421, 202] on select "Select [PERSON_NAME] cash Default account" at bounding box center [420, 203] width 149 height 22
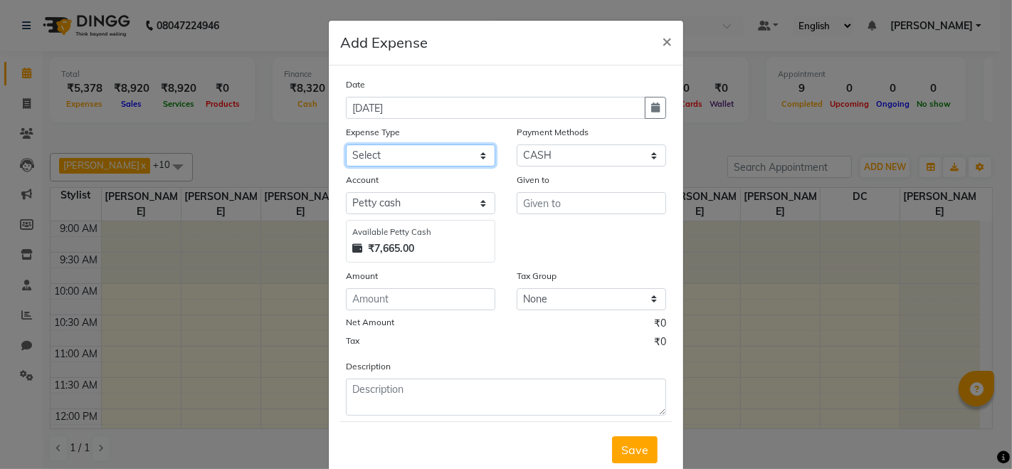
click at [439, 156] on select "Select Advance Salary Bank charges Cash transfer to hub Membership MILK Miscell…" at bounding box center [420, 155] width 149 height 22
select select "24234"
click at [346, 144] on select "Select Advance Salary Bank charges Cash transfer to hub Membership MILK Miscell…" at bounding box center [420, 155] width 149 height 22
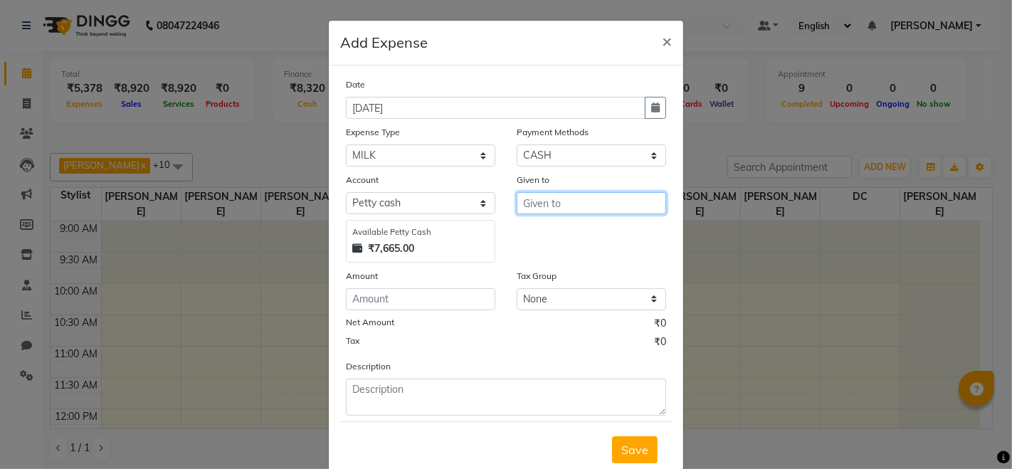
click at [559, 213] on input "text" at bounding box center [591, 203] width 149 height 22
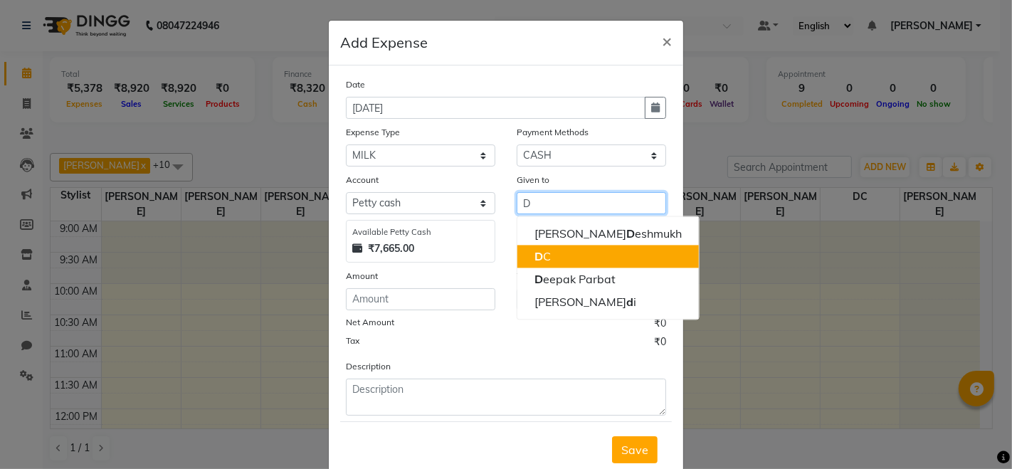
click at [559, 262] on button "D C" at bounding box center [607, 256] width 181 height 23
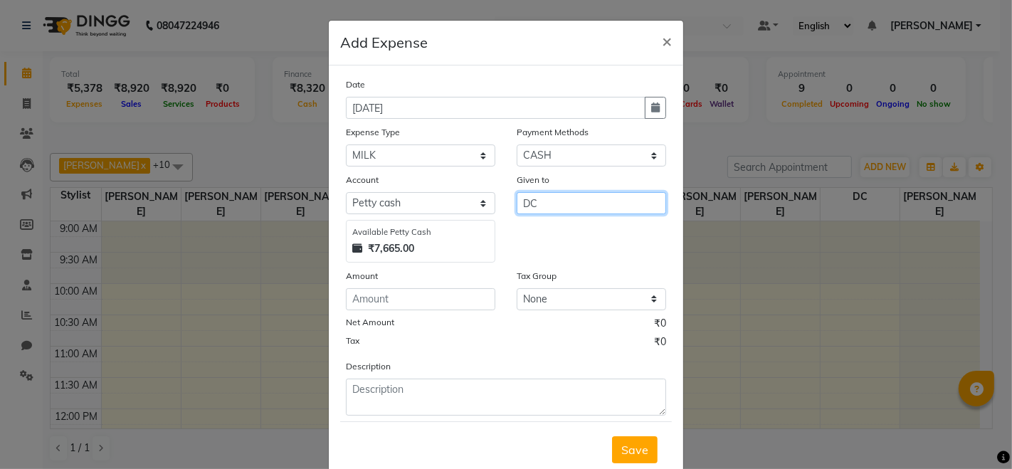
type input "DC"
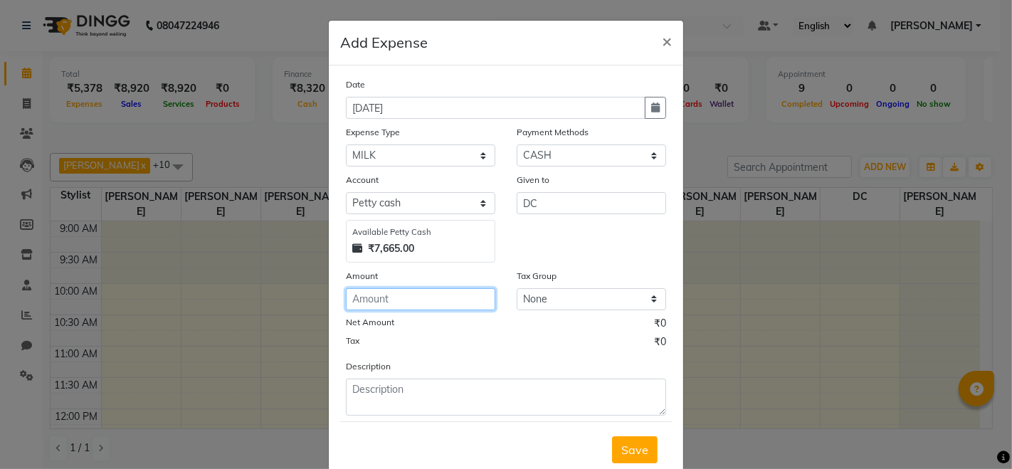
click at [470, 300] on input "number" at bounding box center [420, 299] width 149 height 22
type input "29"
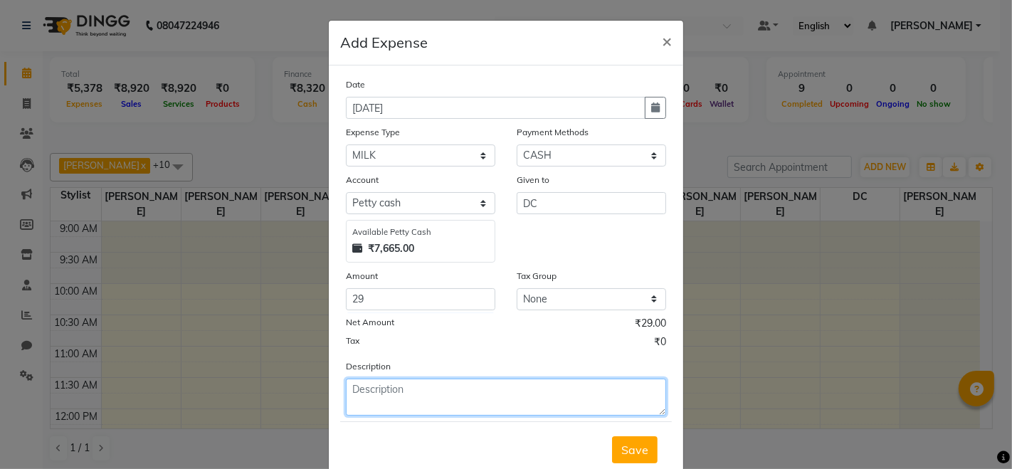
click at [390, 388] on textarea at bounding box center [506, 397] width 320 height 37
type textarea "HALF LTR"
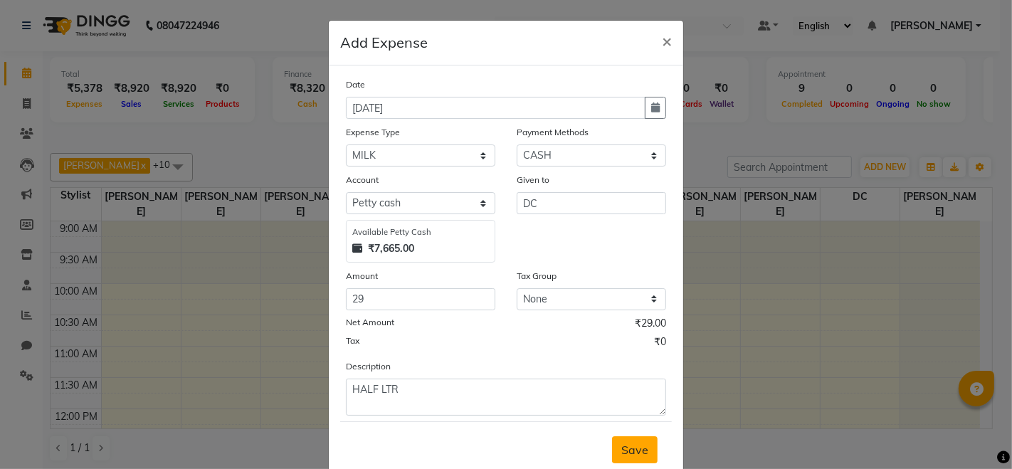
click at [641, 453] on span "Save" at bounding box center [634, 450] width 27 height 14
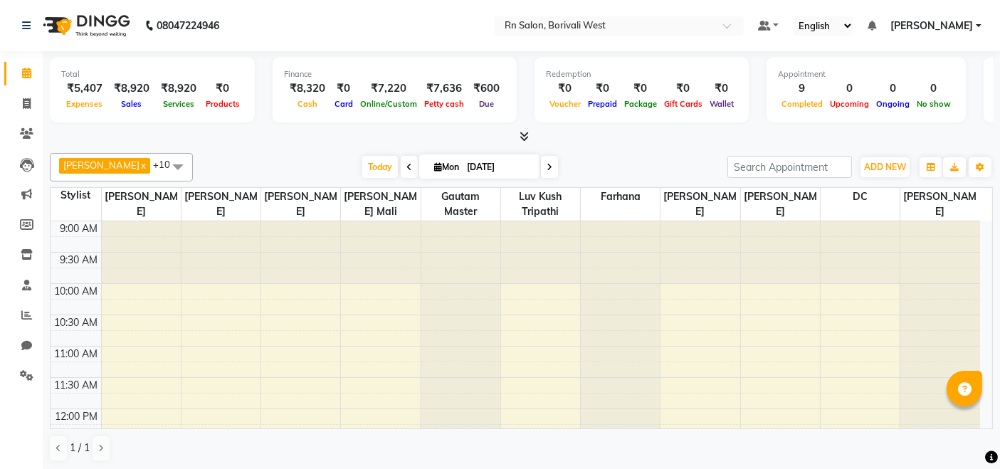
click at [858, 167] on div "ADD NEW Toggle Dropdown Add Appointment Add Invoice Add Expense Add Attendance …" at bounding box center [859, 167] width 265 height 23
click at [880, 157] on button "ADD NEW Toggle Dropdown" at bounding box center [884, 167] width 49 height 20
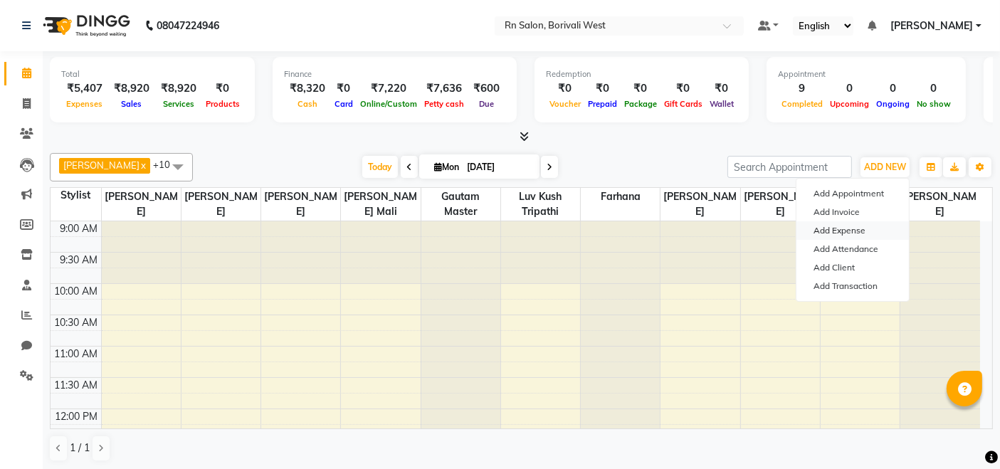
click at [839, 232] on link "Add Expense" at bounding box center [852, 230] width 112 height 19
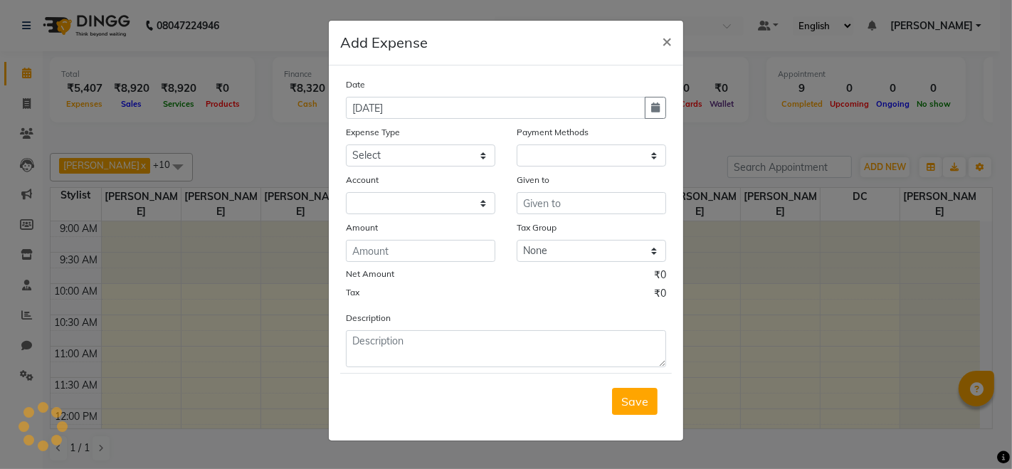
select select "1"
select select "7703"
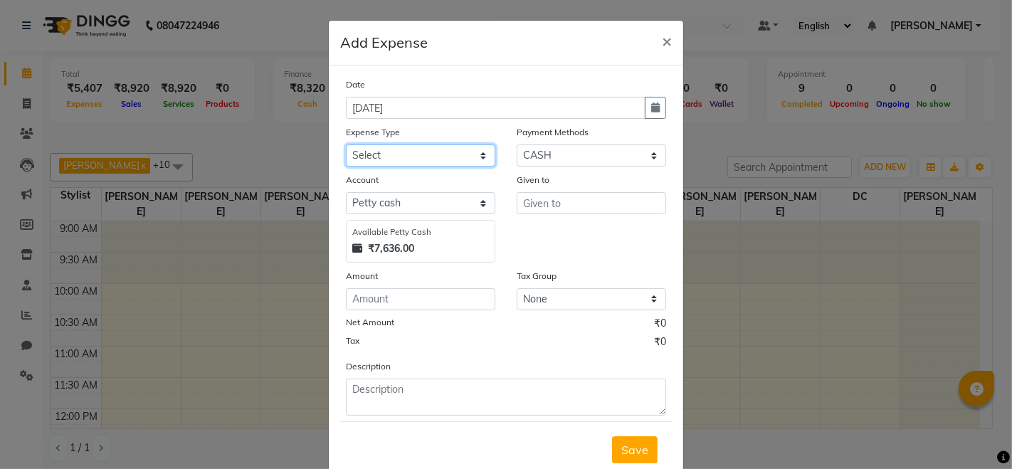
click at [381, 154] on select "Select Advance Salary Bank charges Cash transfer to hub Membership MILK Miscell…" at bounding box center [420, 155] width 149 height 22
select select "24222"
click at [346, 144] on select "Select Advance Salary Bank charges Cash transfer to hub Membership MILK Miscell…" at bounding box center [420, 155] width 149 height 22
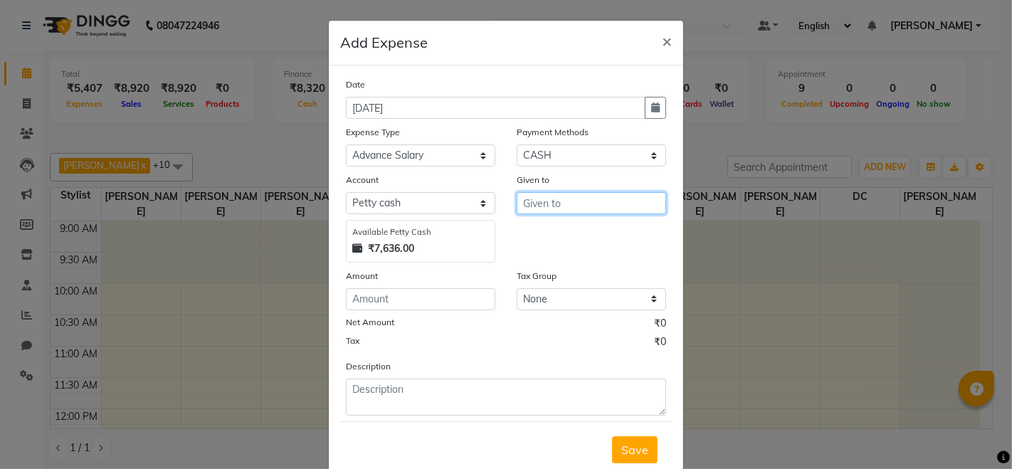
click at [550, 208] on input "text" at bounding box center [591, 203] width 149 height 22
click at [532, 202] on input "SHUBHANKAR" at bounding box center [591, 203] width 149 height 22
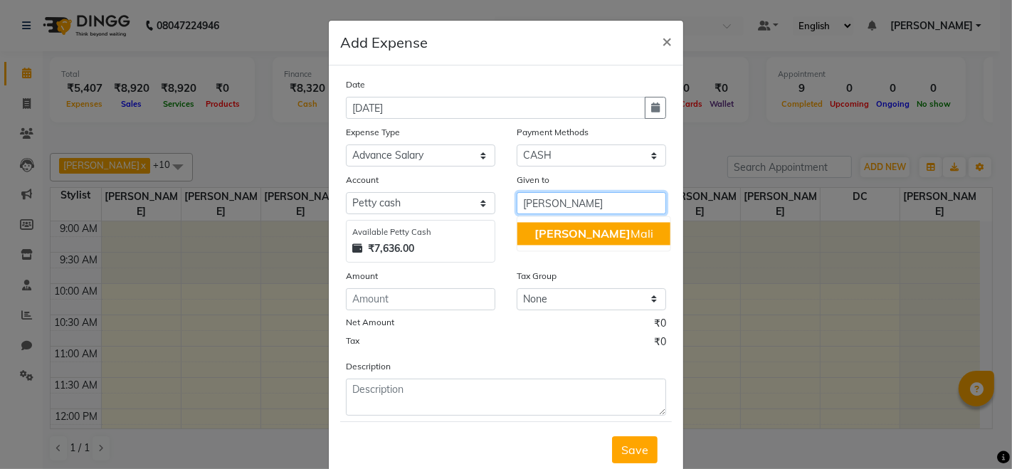
click at [527, 230] on button "Subhankar Mali" at bounding box center [593, 233] width 153 height 23
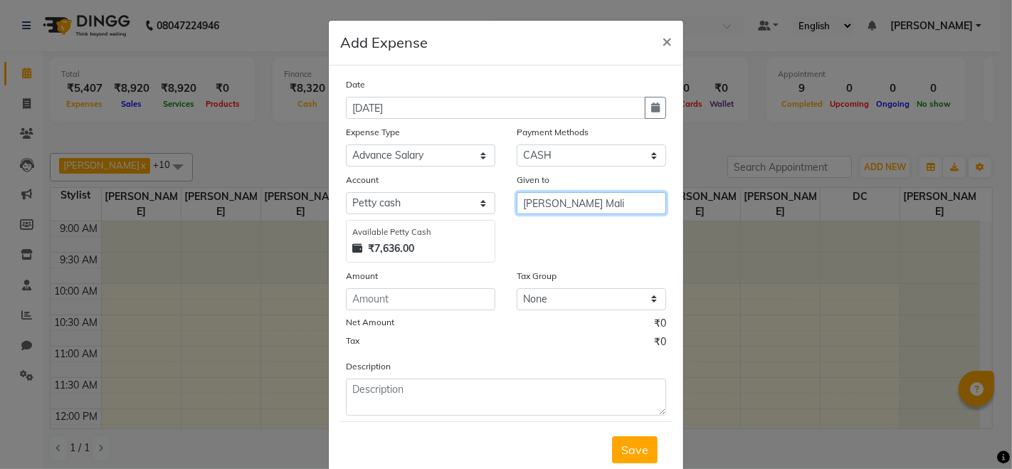
type input "[PERSON_NAME] Mali"
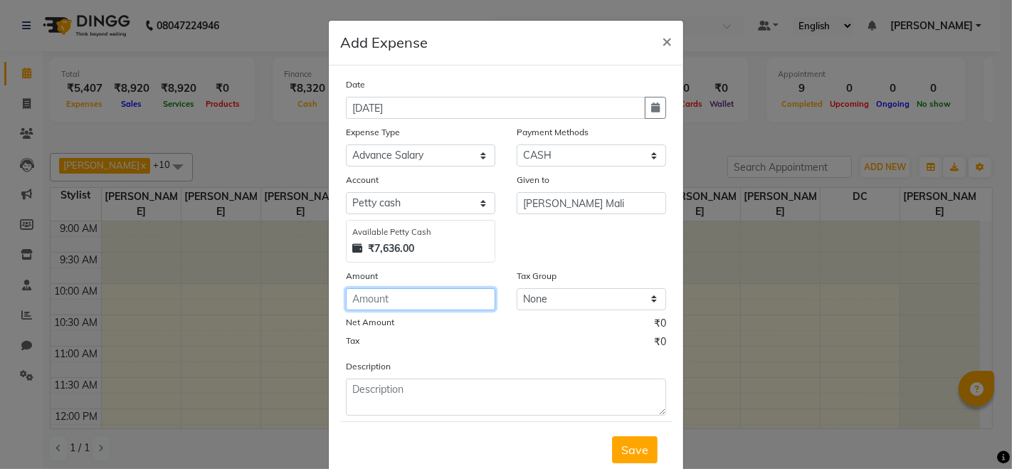
click at [394, 294] on input "number" at bounding box center [420, 299] width 149 height 22
type input "500"
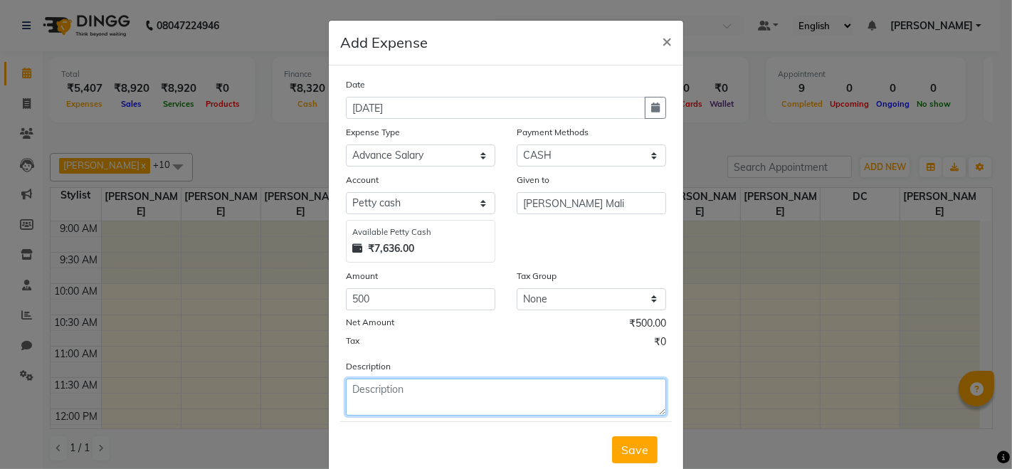
click at [446, 395] on textarea at bounding box center [506, 397] width 320 height 37
type textarea "ADVANCE"
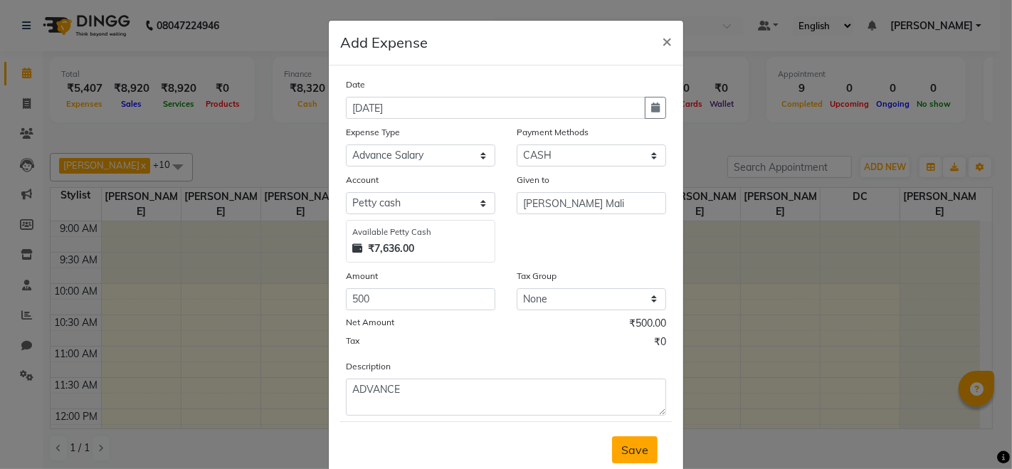
click at [621, 446] on span "Save" at bounding box center [634, 450] width 27 height 14
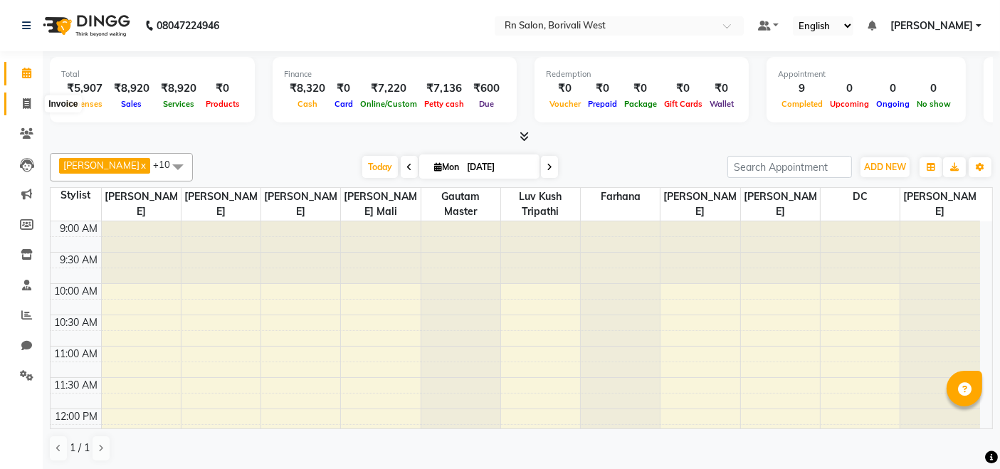
click at [27, 107] on icon at bounding box center [27, 103] width 8 height 11
select select "8515"
select select "service"
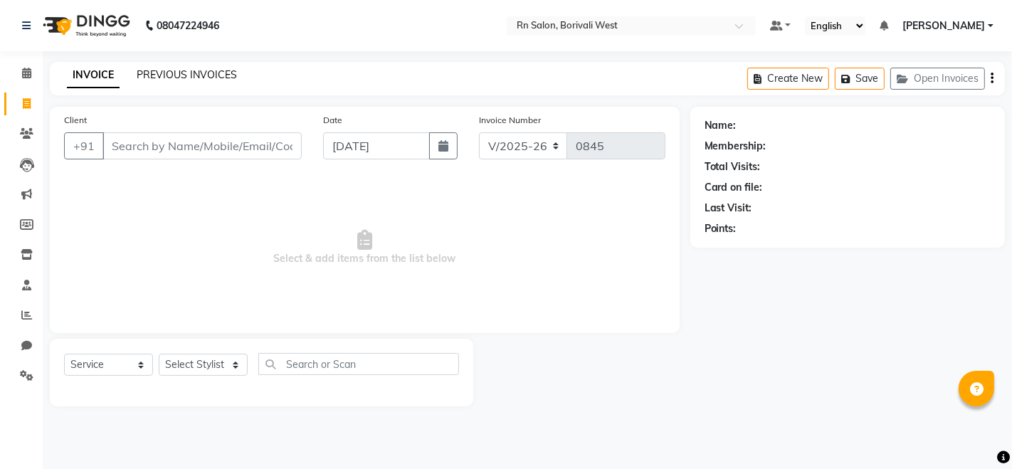
click at [174, 78] on link "PREVIOUS INVOICES" at bounding box center [187, 74] width 100 height 13
